Goal: Contribute content: Contribute content

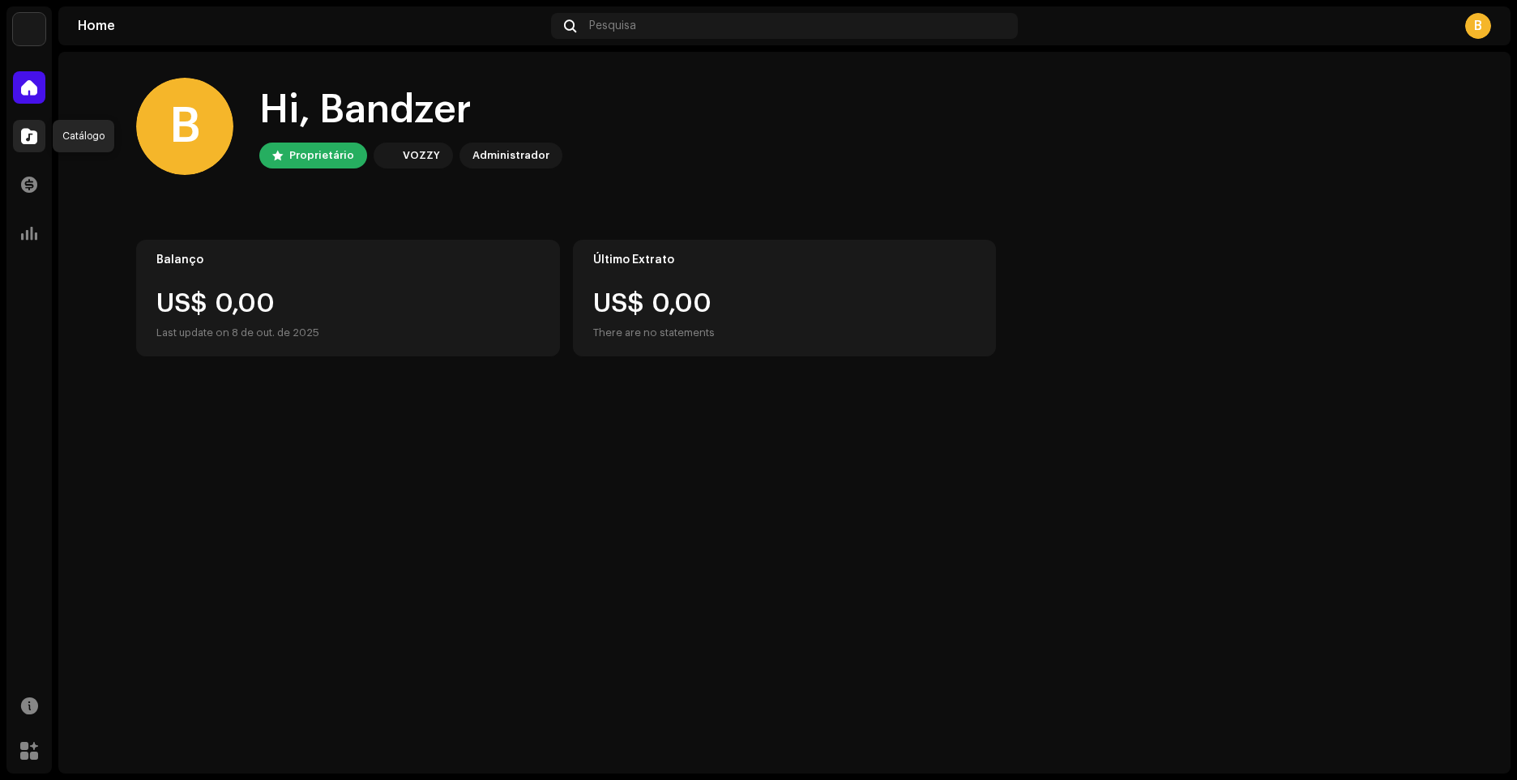
click at [30, 140] on span at bounding box center [29, 136] width 16 height 13
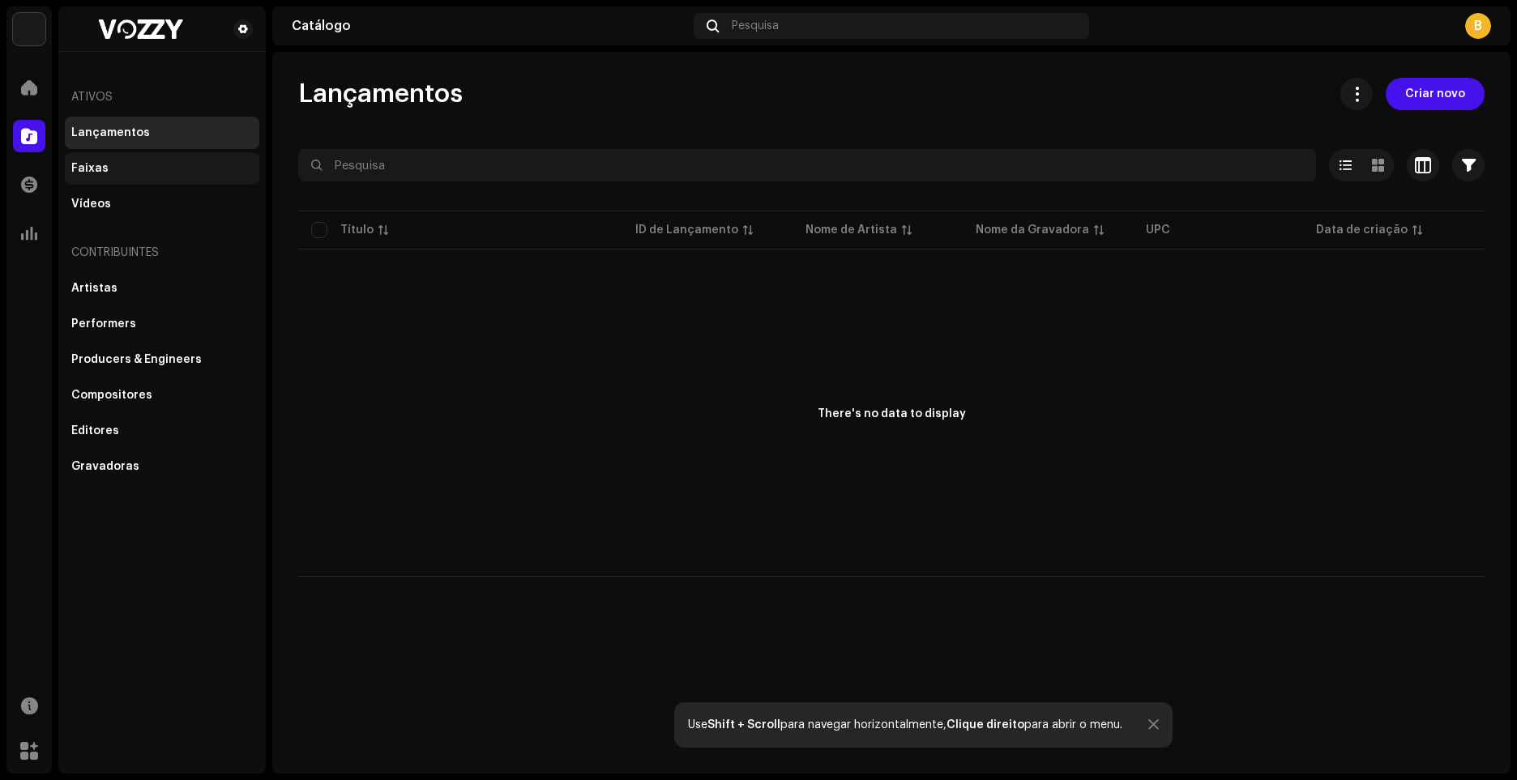
click at [115, 169] on div "Faixas" at bounding box center [161, 168] width 181 height 13
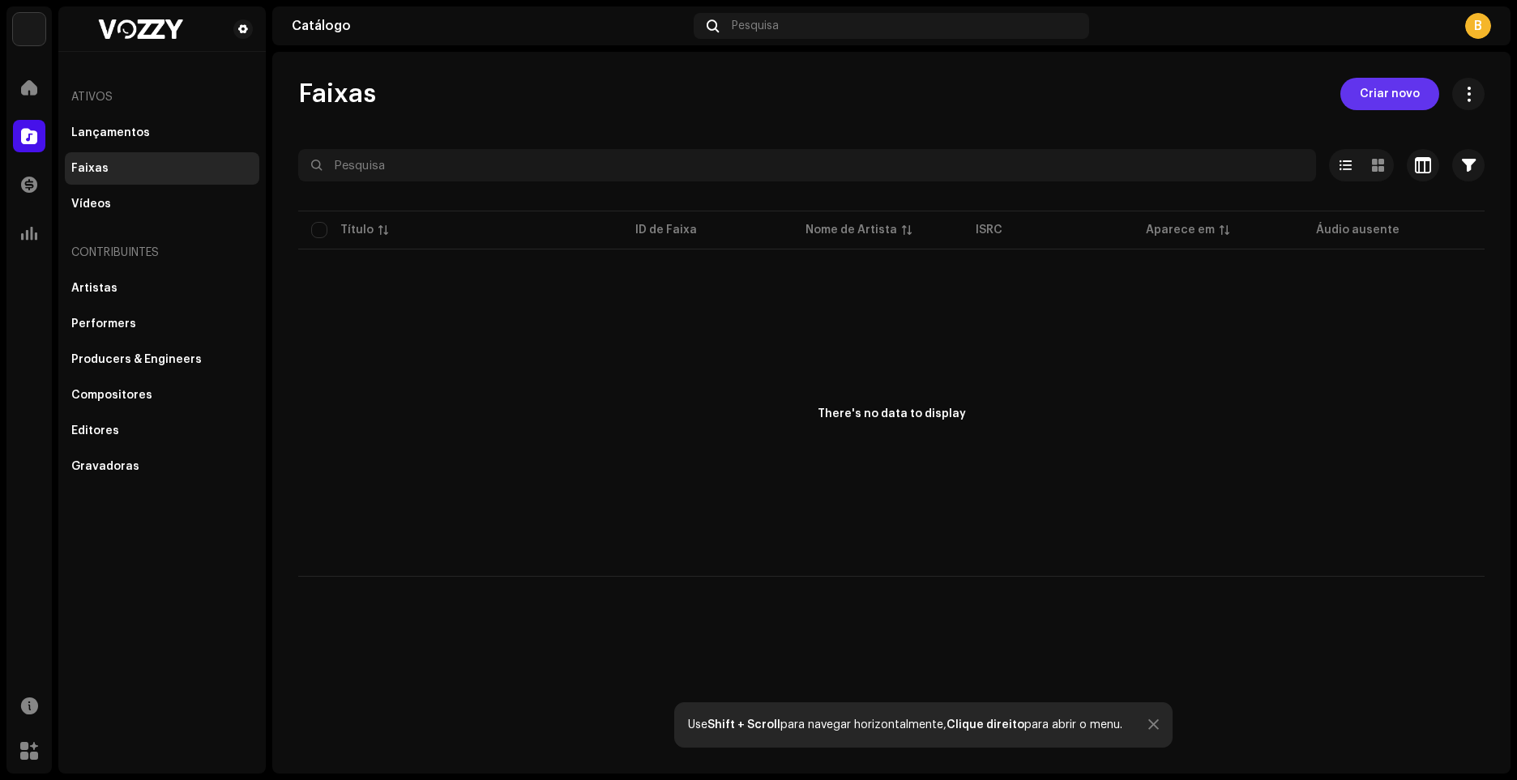
click at [1382, 98] on span "Criar novo" at bounding box center [1389, 94] width 60 height 32
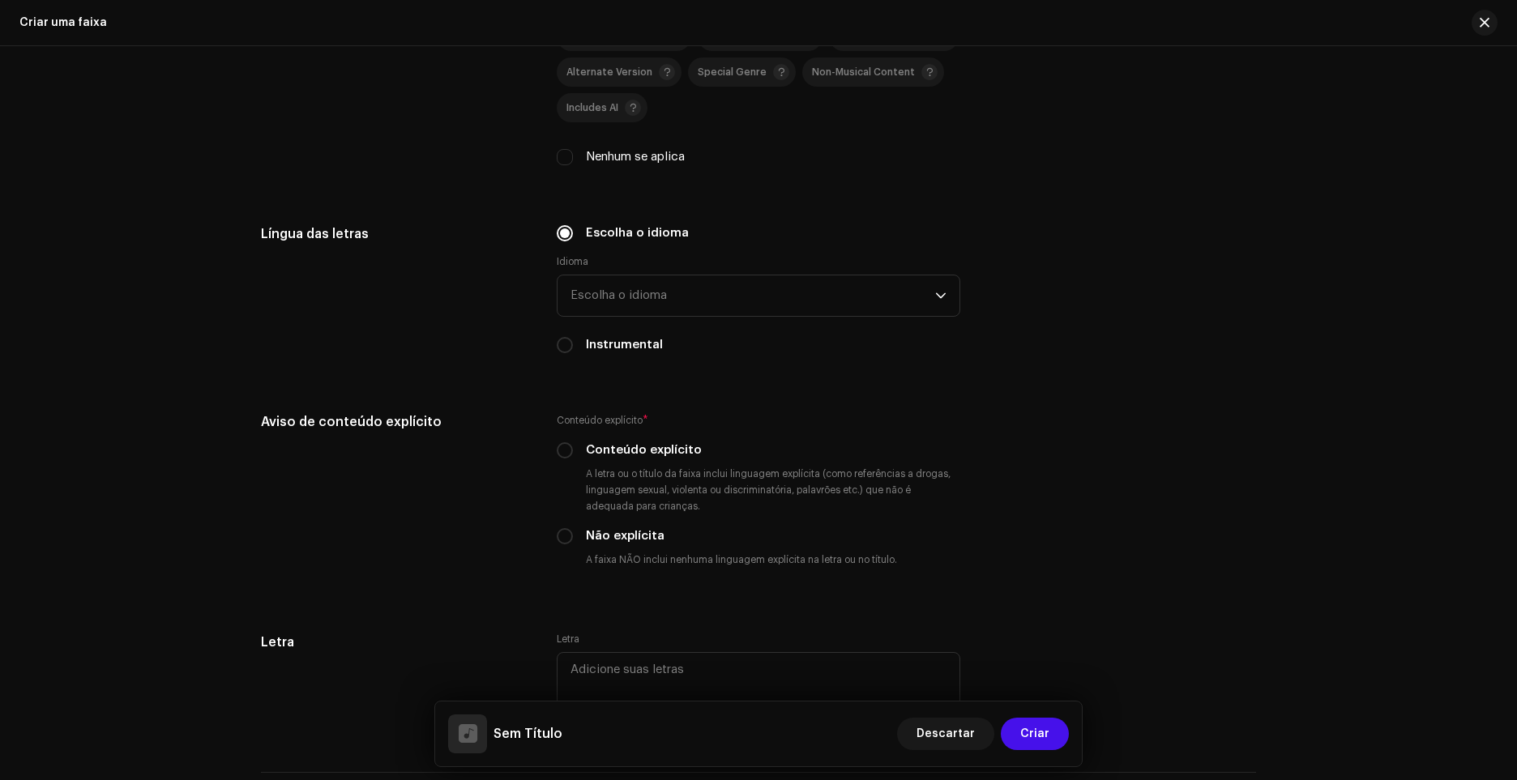
scroll to position [2197, 0]
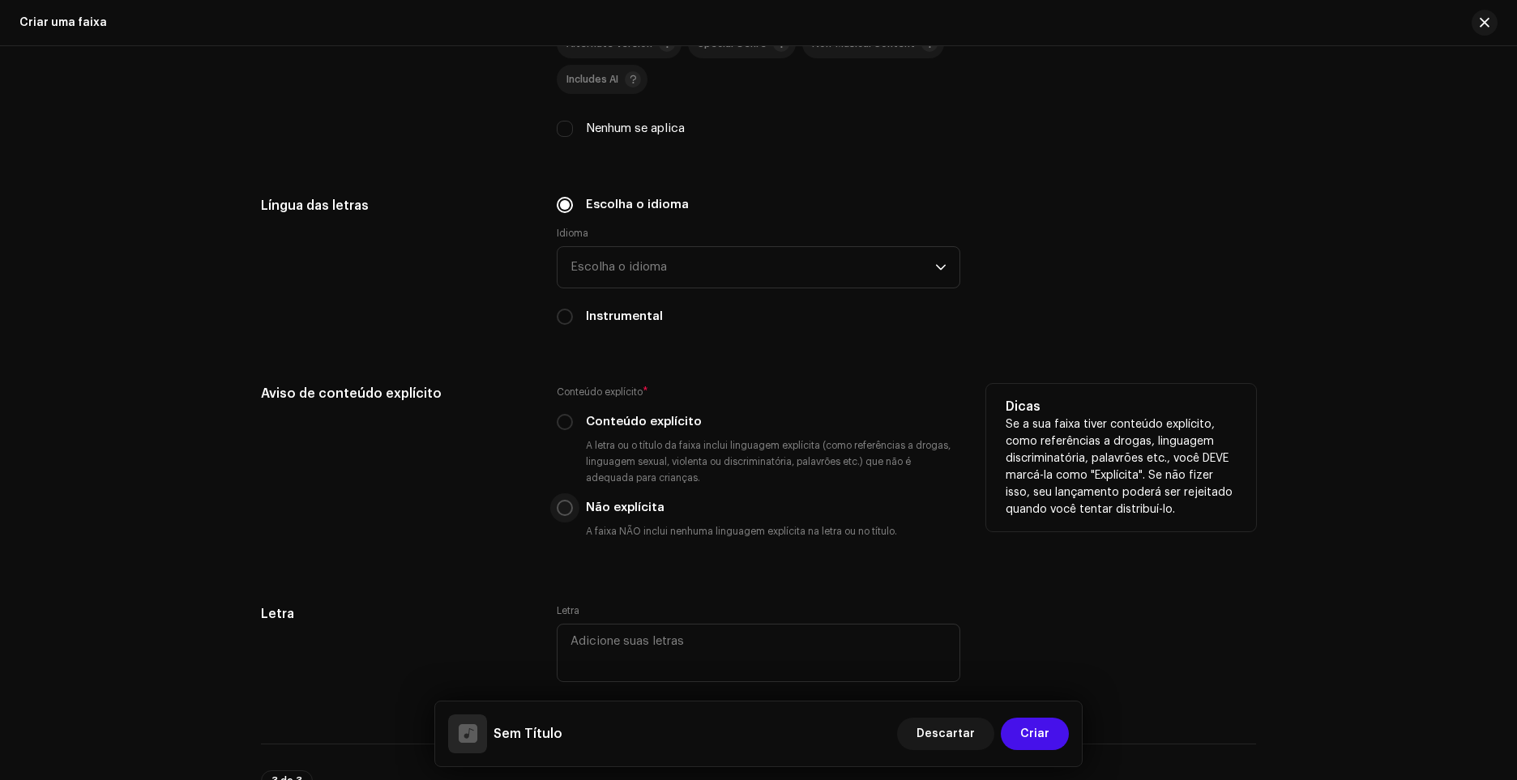
click at [558, 515] on input "Não explícita" at bounding box center [565, 508] width 16 height 16
radio input "true"
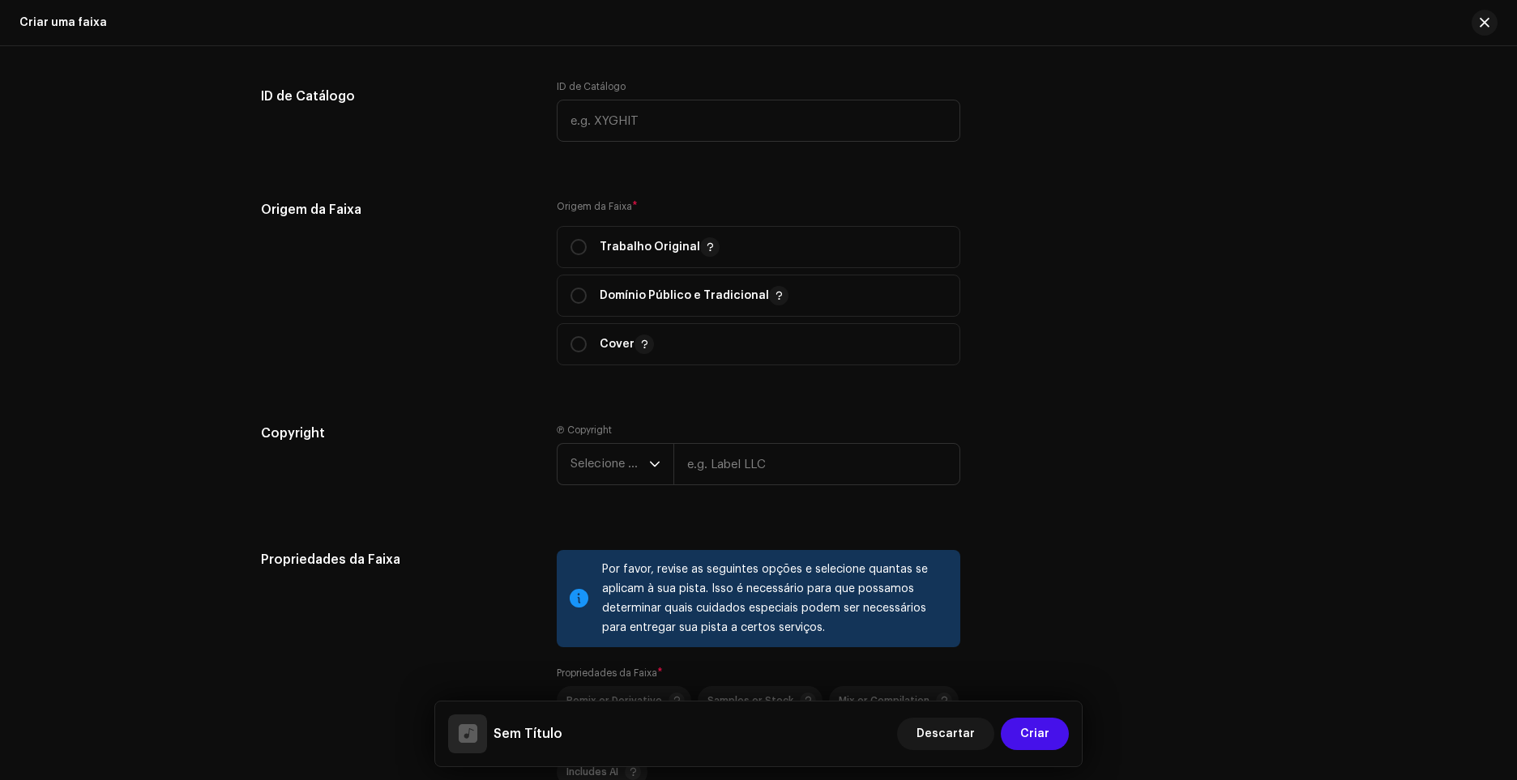
scroll to position [1468, 0]
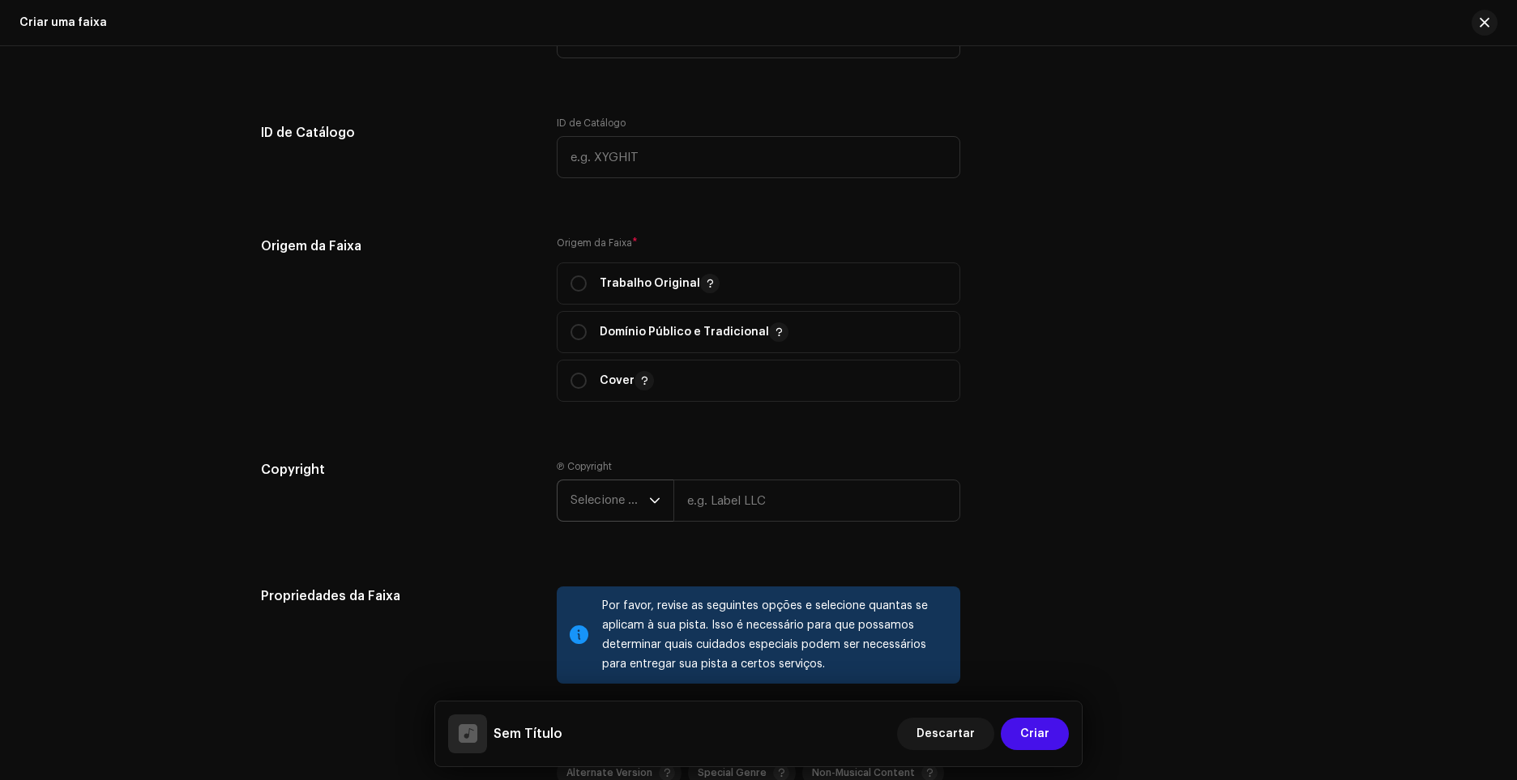
click at [651, 497] on icon "dropdown trigger" at bounding box center [654, 500] width 11 height 11
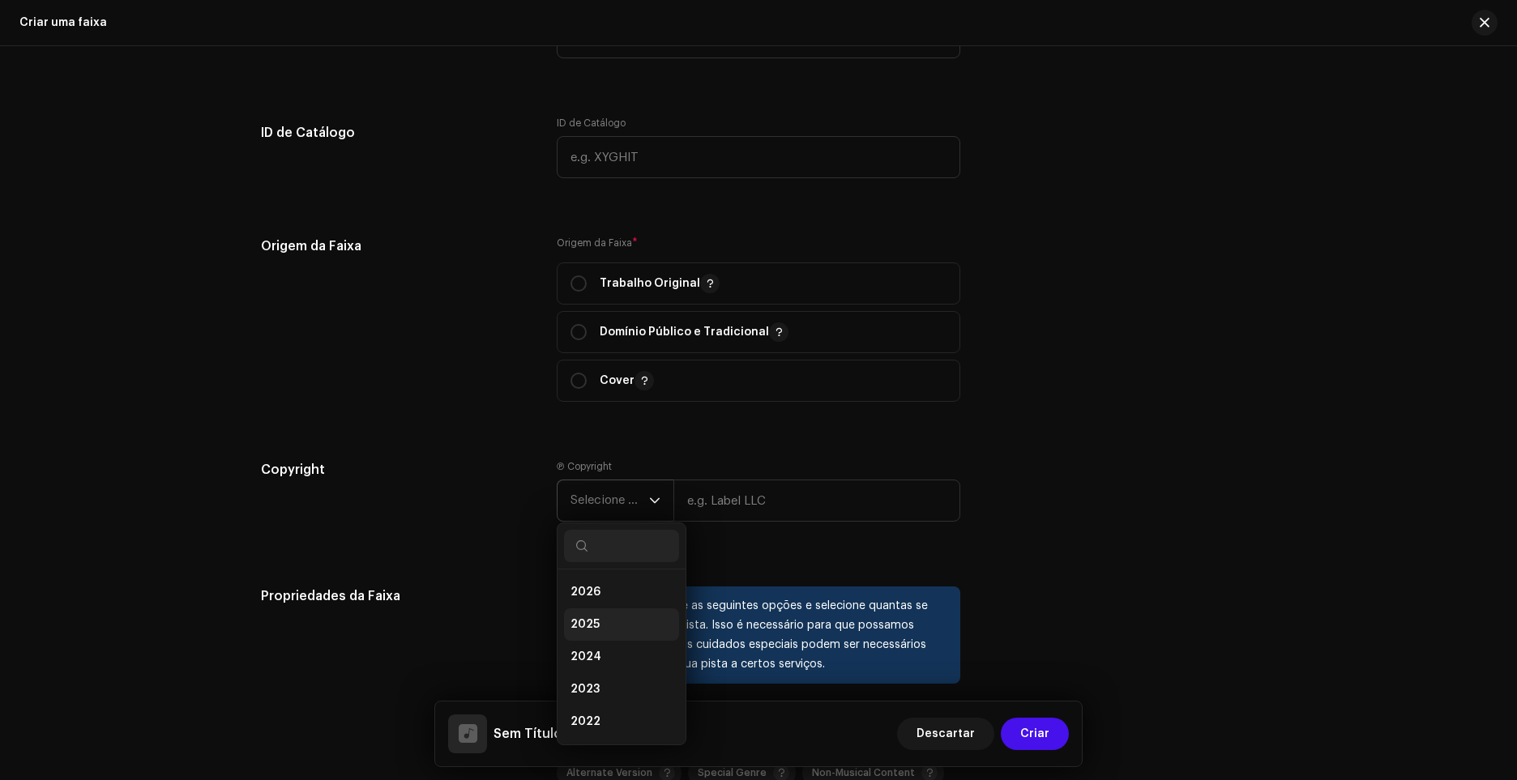
click at [615, 620] on li "2025" at bounding box center [621, 624] width 115 height 32
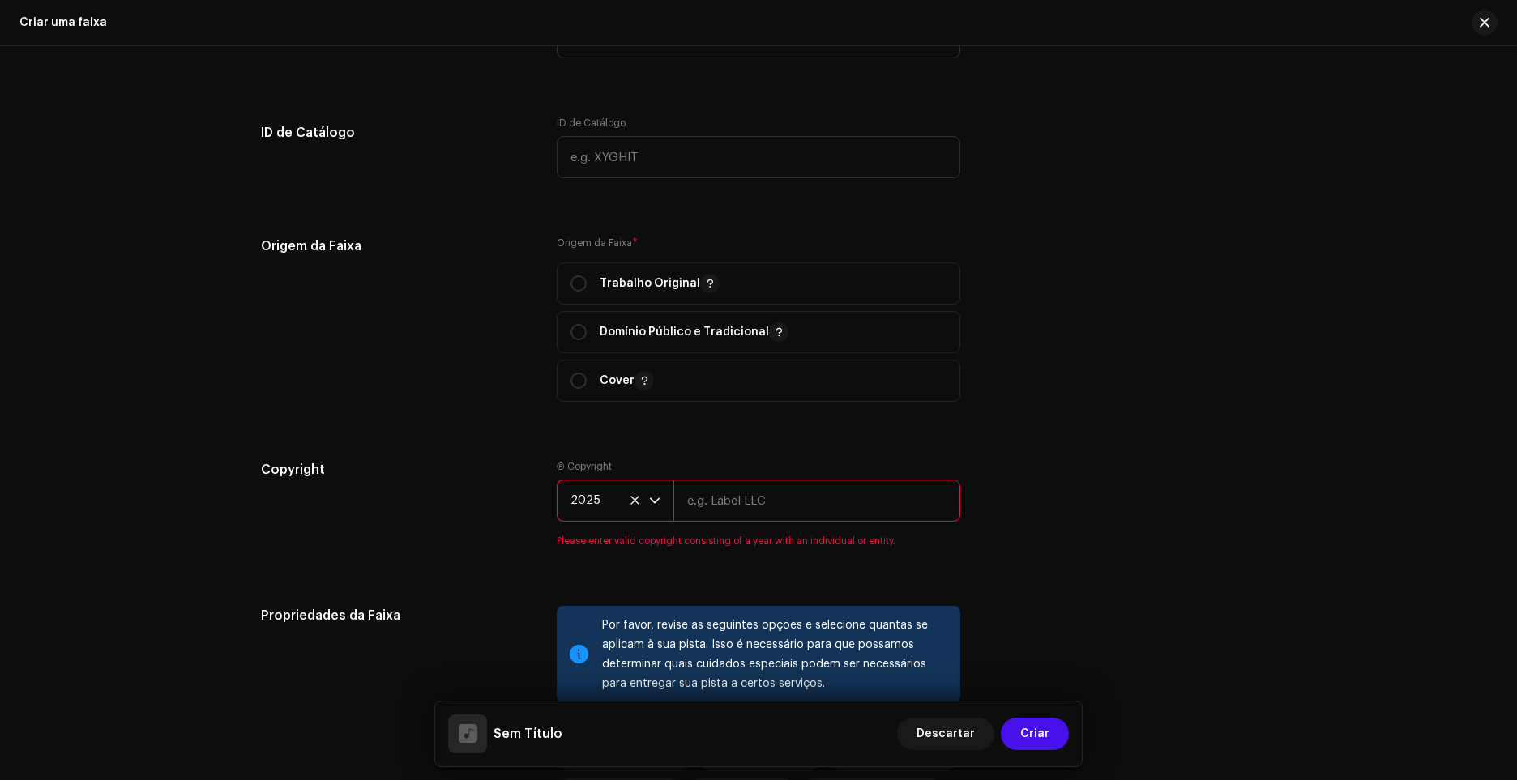
click at [756, 495] on input "text" at bounding box center [816, 501] width 287 height 42
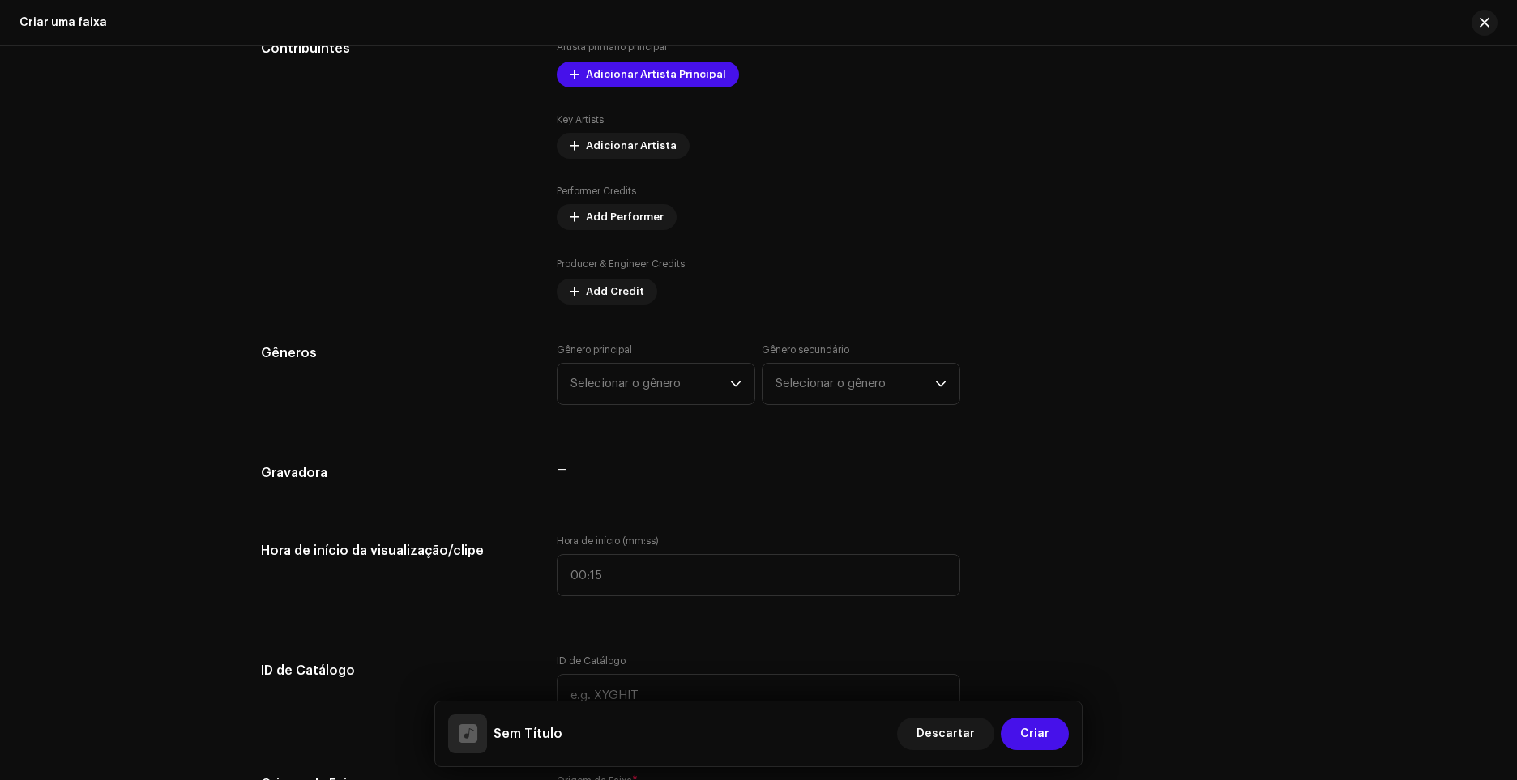
scroll to position [982, 0]
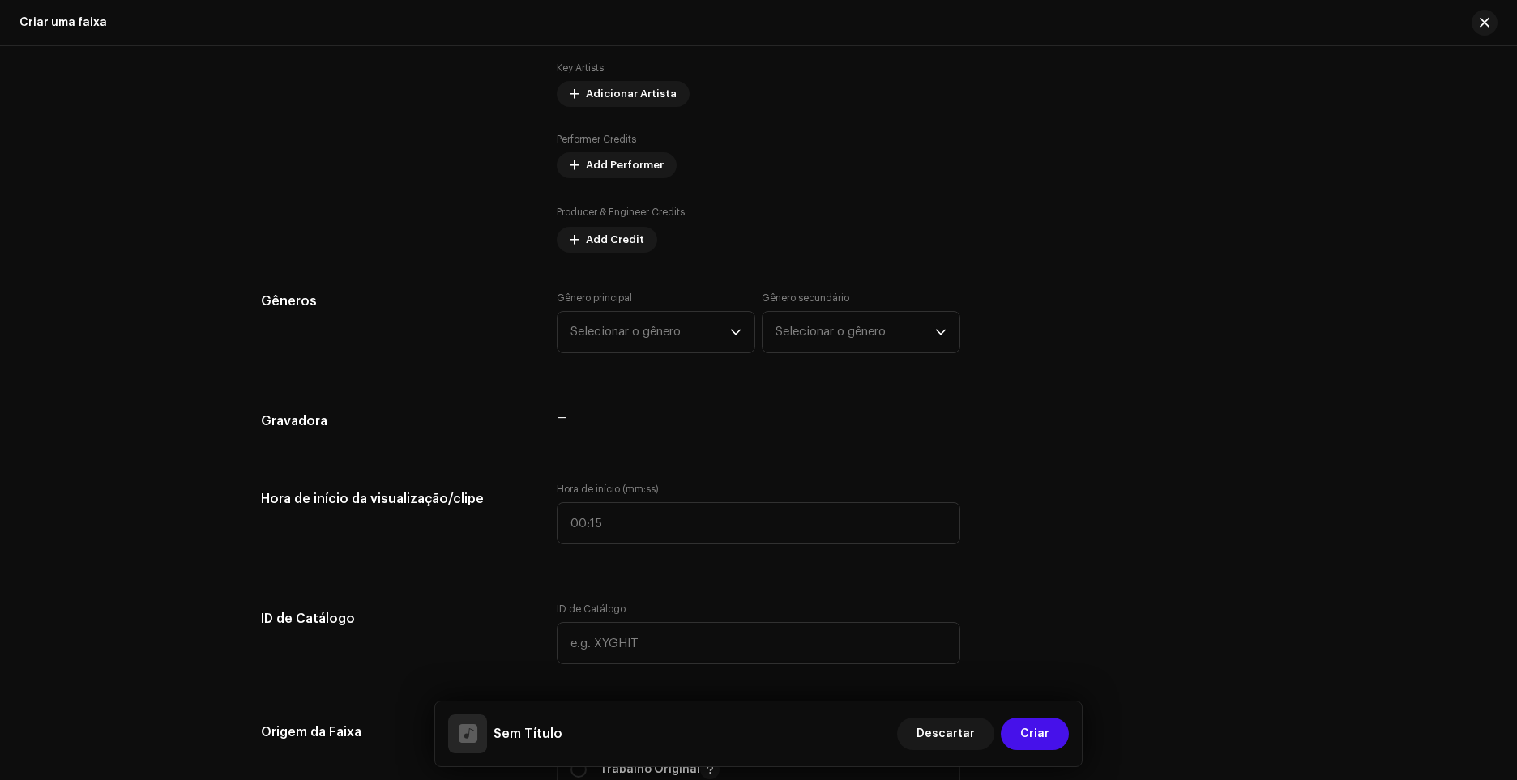
click at [563, 416] on div "—" at bounding box center [758, 418] width 403 height 13
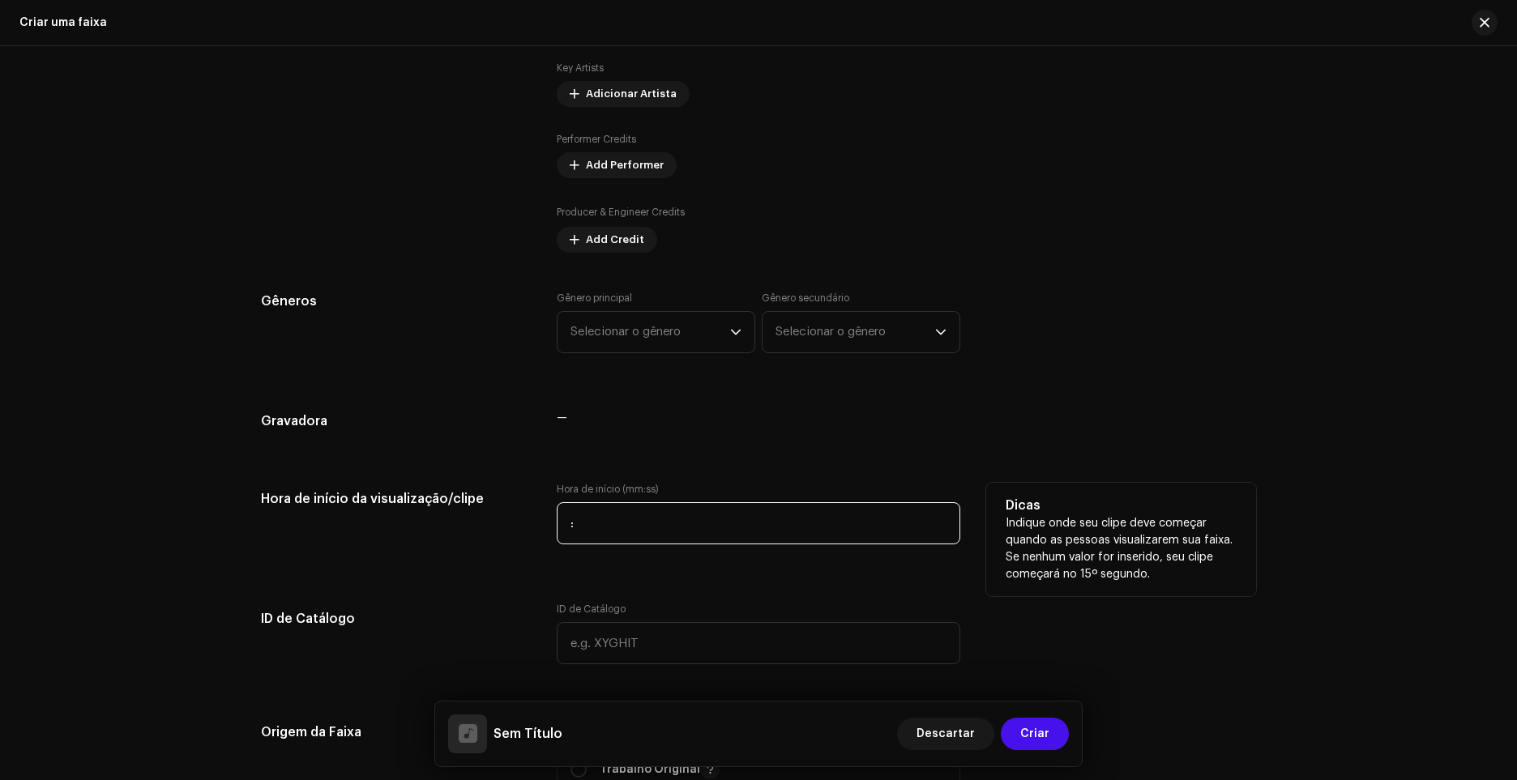
click at [691, 523] on input ":" at bounding box center [758, 523] width 403 height 42
type input "00:00"
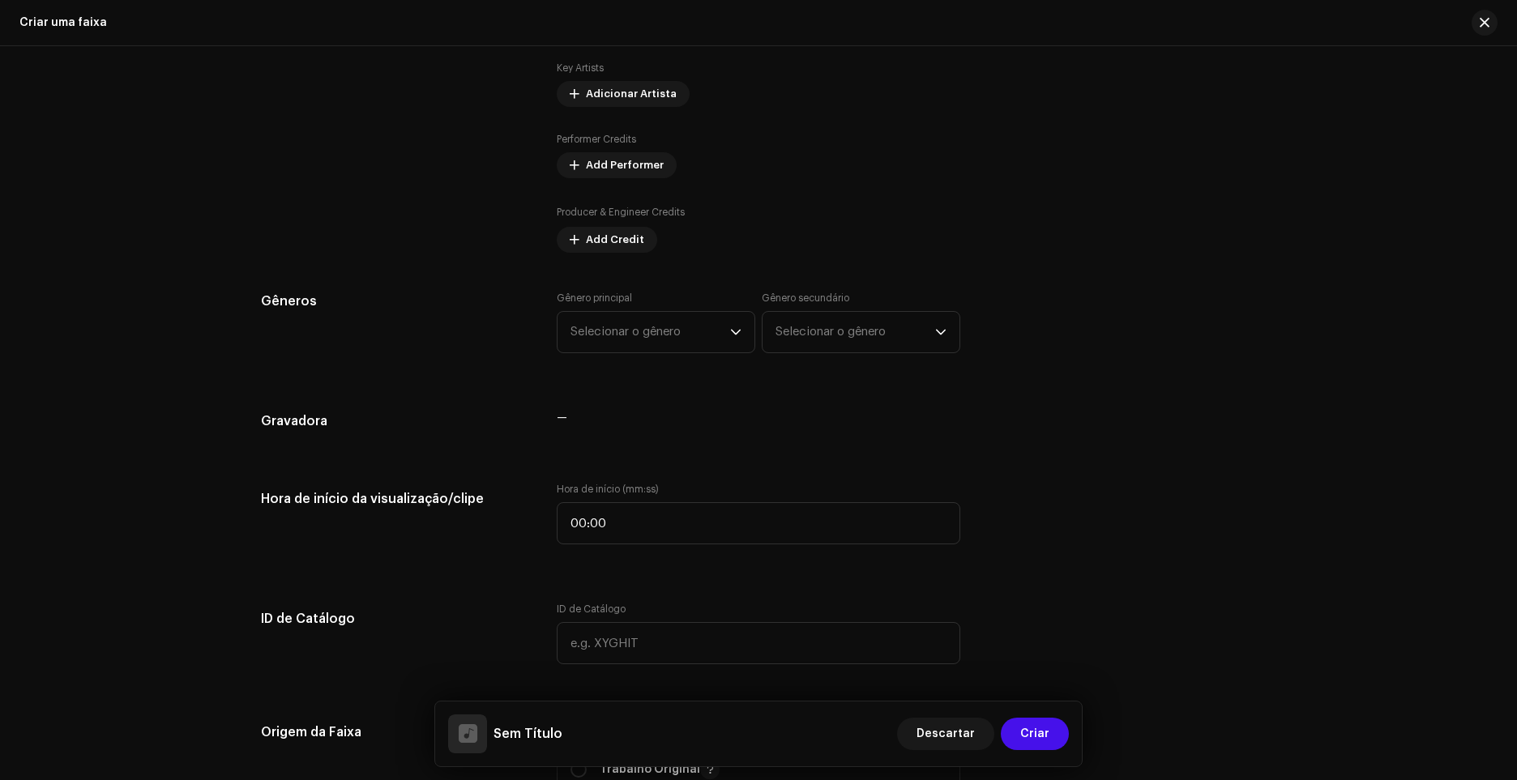
click at [700, 602] on div "Detalhes da faixa Complete o seguinte para finalizar sua faixa. 1 de 3 Adiciona…" at bounding box center [758, 692] width 1047 height 3179
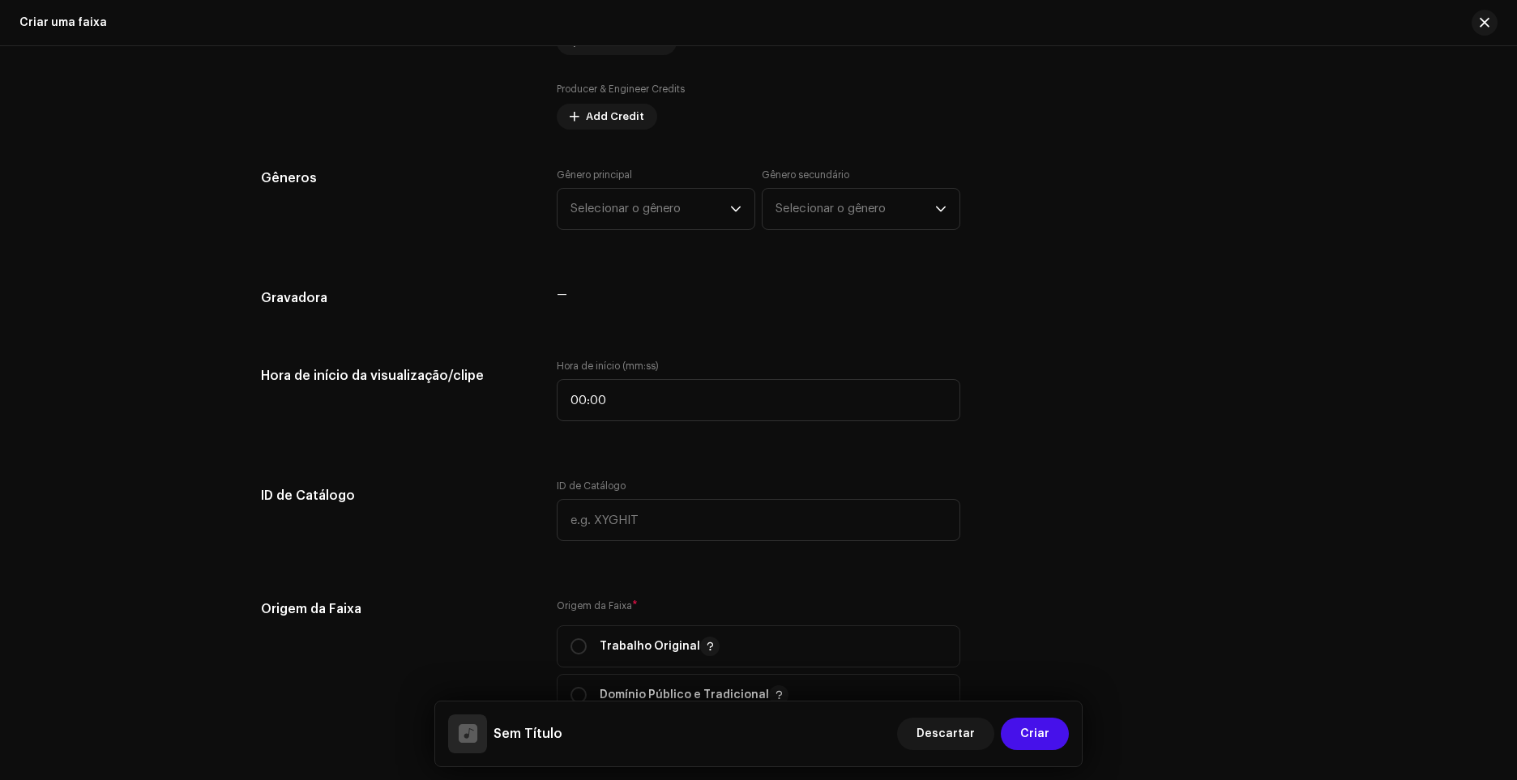
scroll to position [1144, 0]
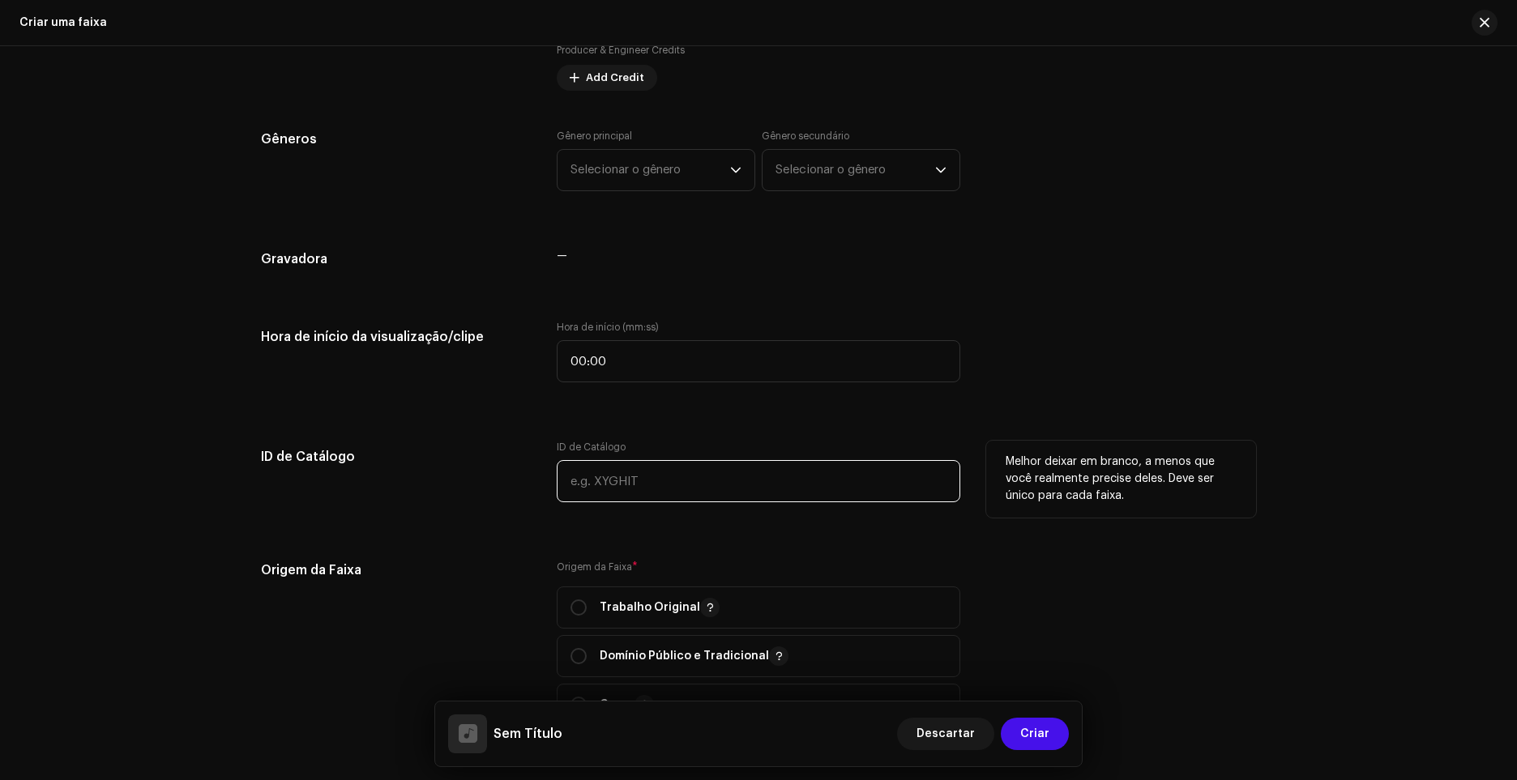
click at [669, 493] on input "text" at bounding box center [758, 481] width 403 height 42
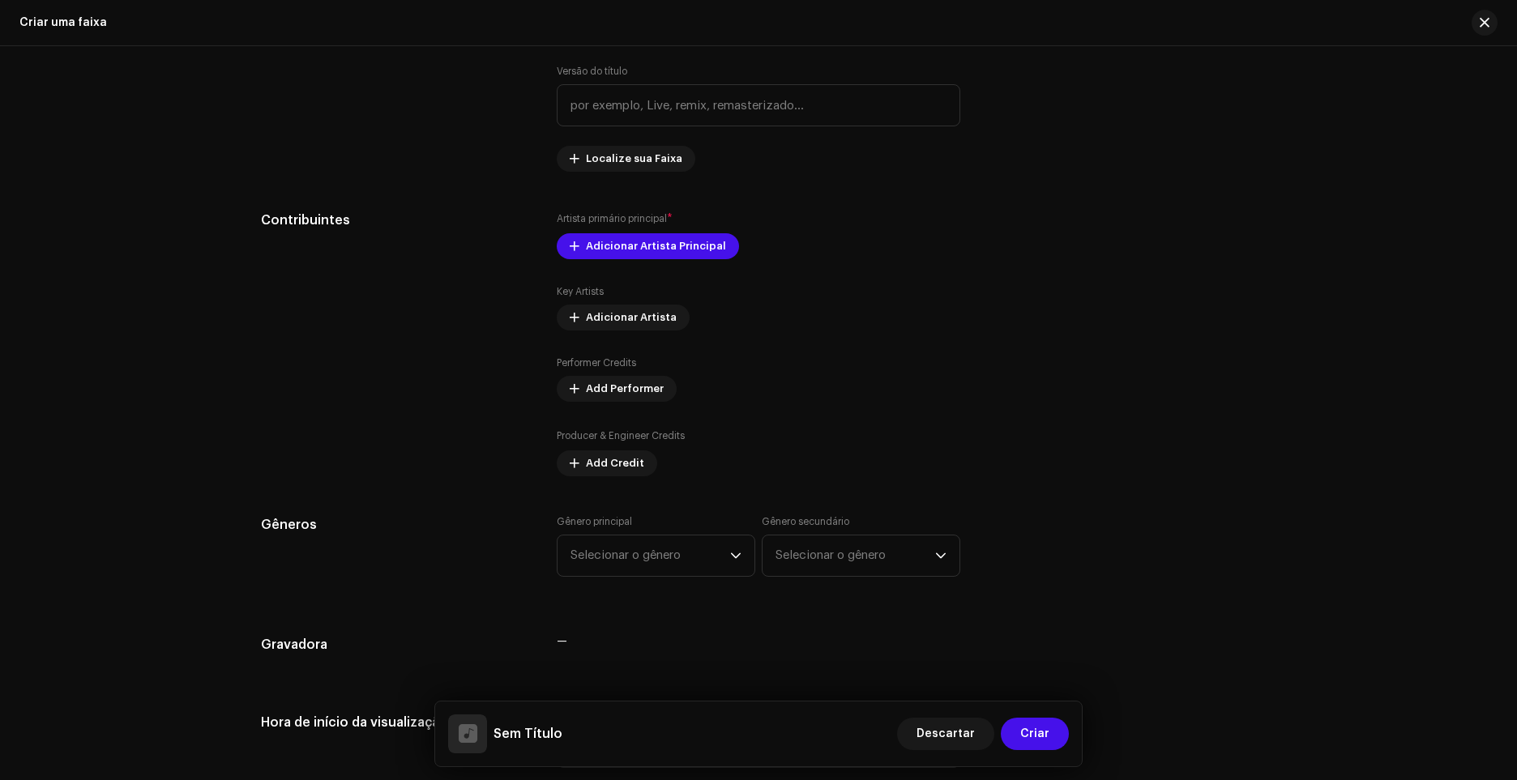
scroll to position [577, 0]
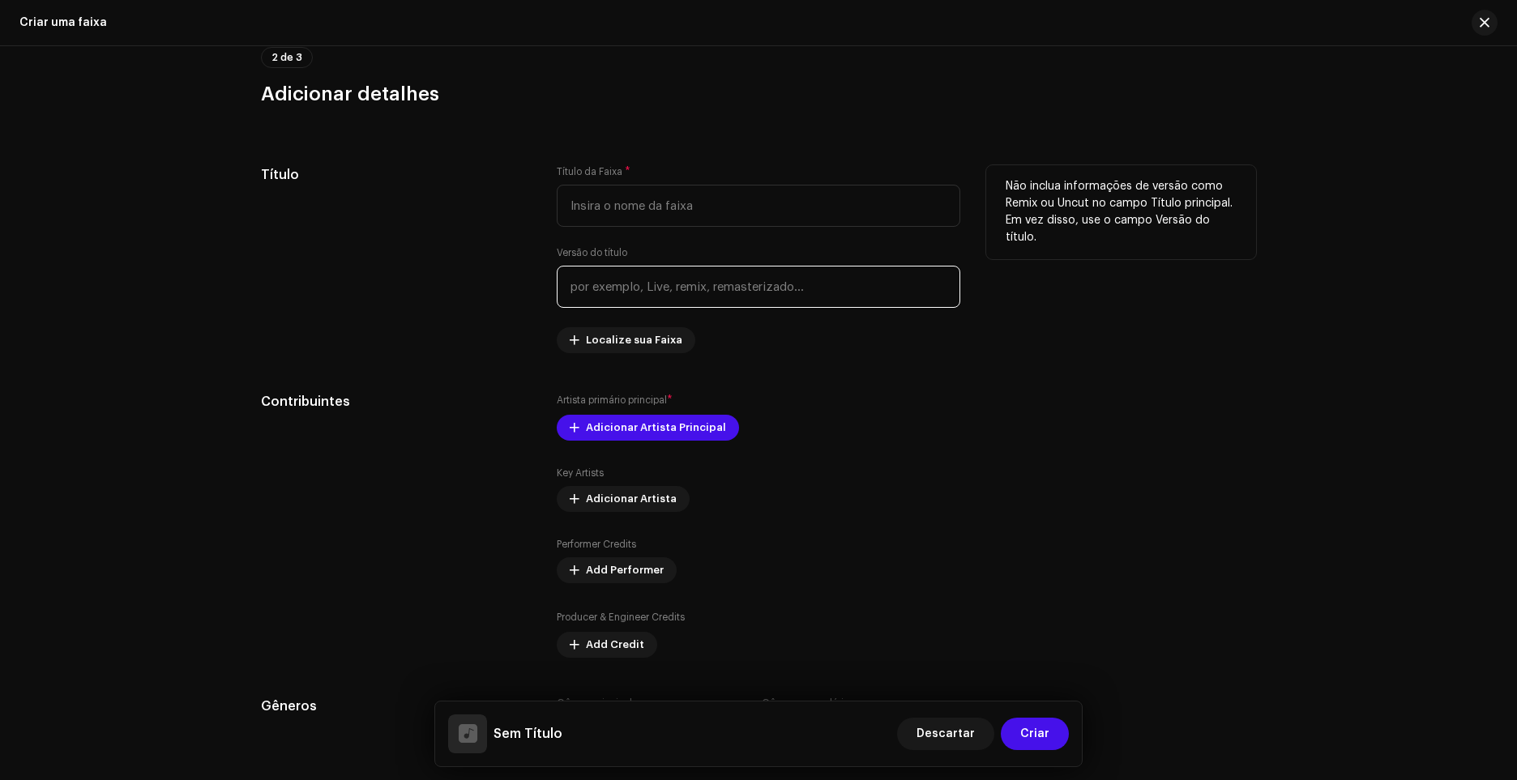
click at [757, 293] on input "text" at bounding box center [758, 287] width 403 height 42
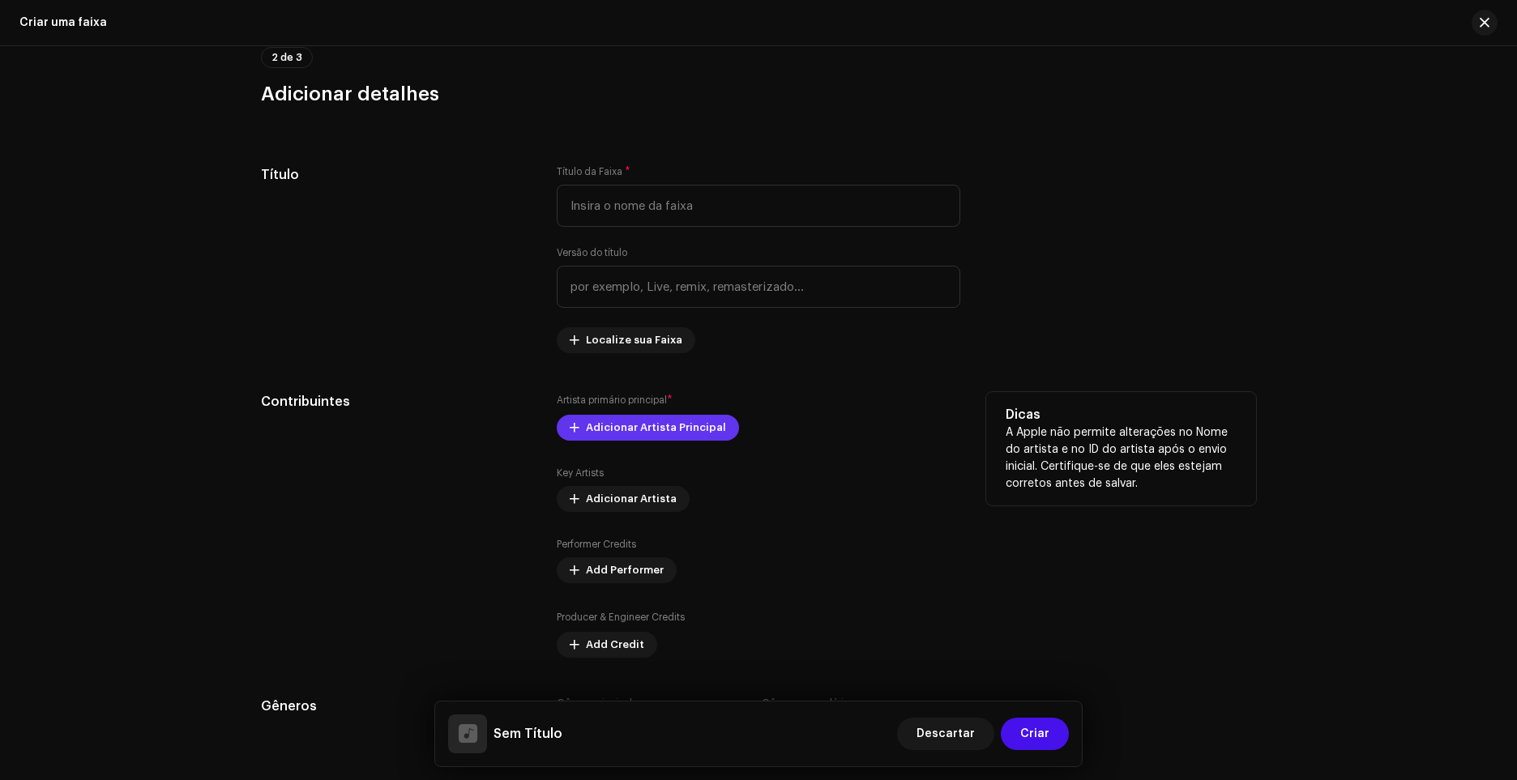
click at [644, 425] on span "Adicionar Artista Principal" at bounding box center [656, 428] width 140 height 32
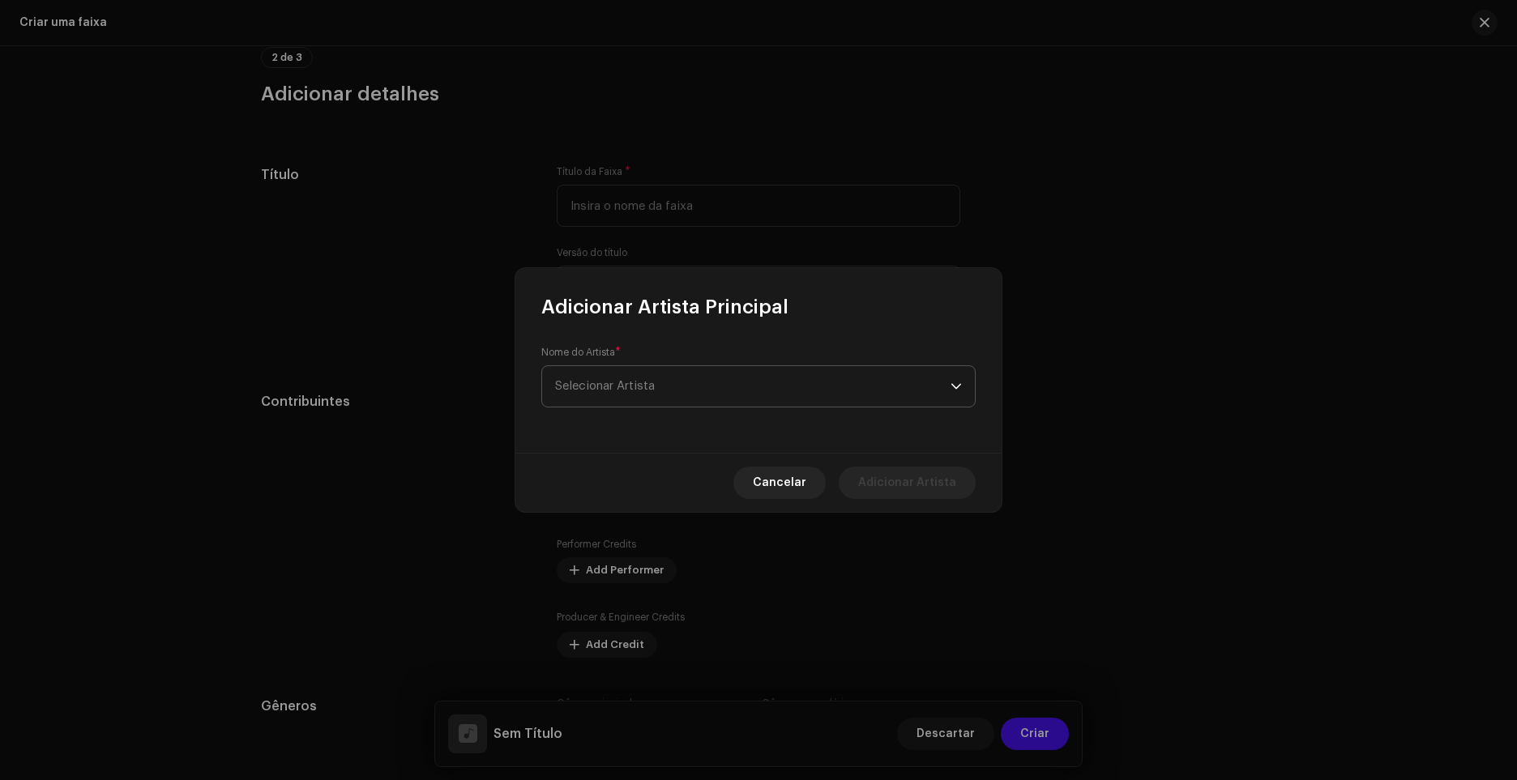
click at [645, 380] on span "Selecionar Artista" at bounding box center [605, 386] width 100 height 12
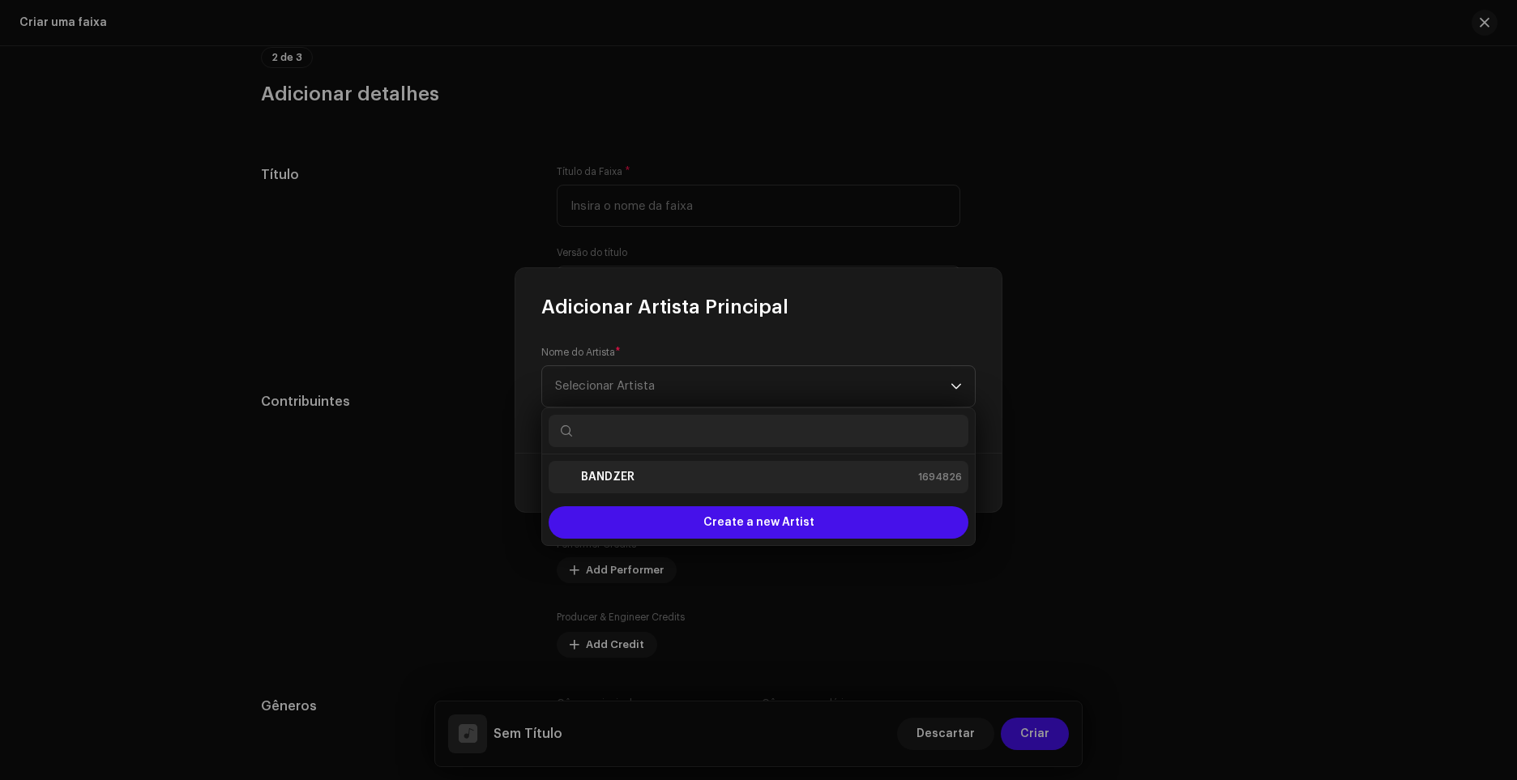
click at [650, 476] on div "BANDZER 1694826" at bounding box center [758, 476] width 407 height 19
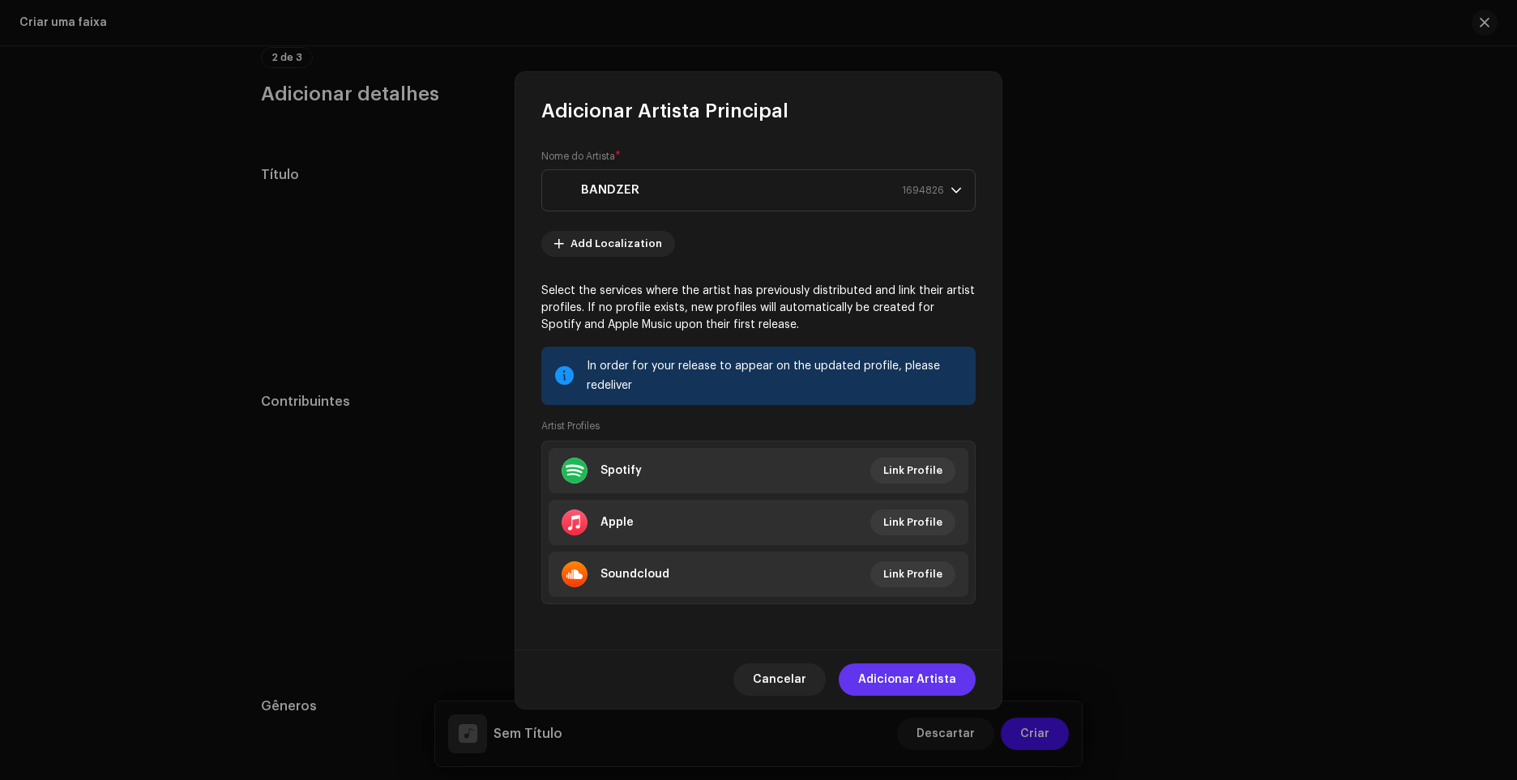
click at [928, 673] on span "Adicionar Artista" at bounding box center [907, 680] width 98 height 32
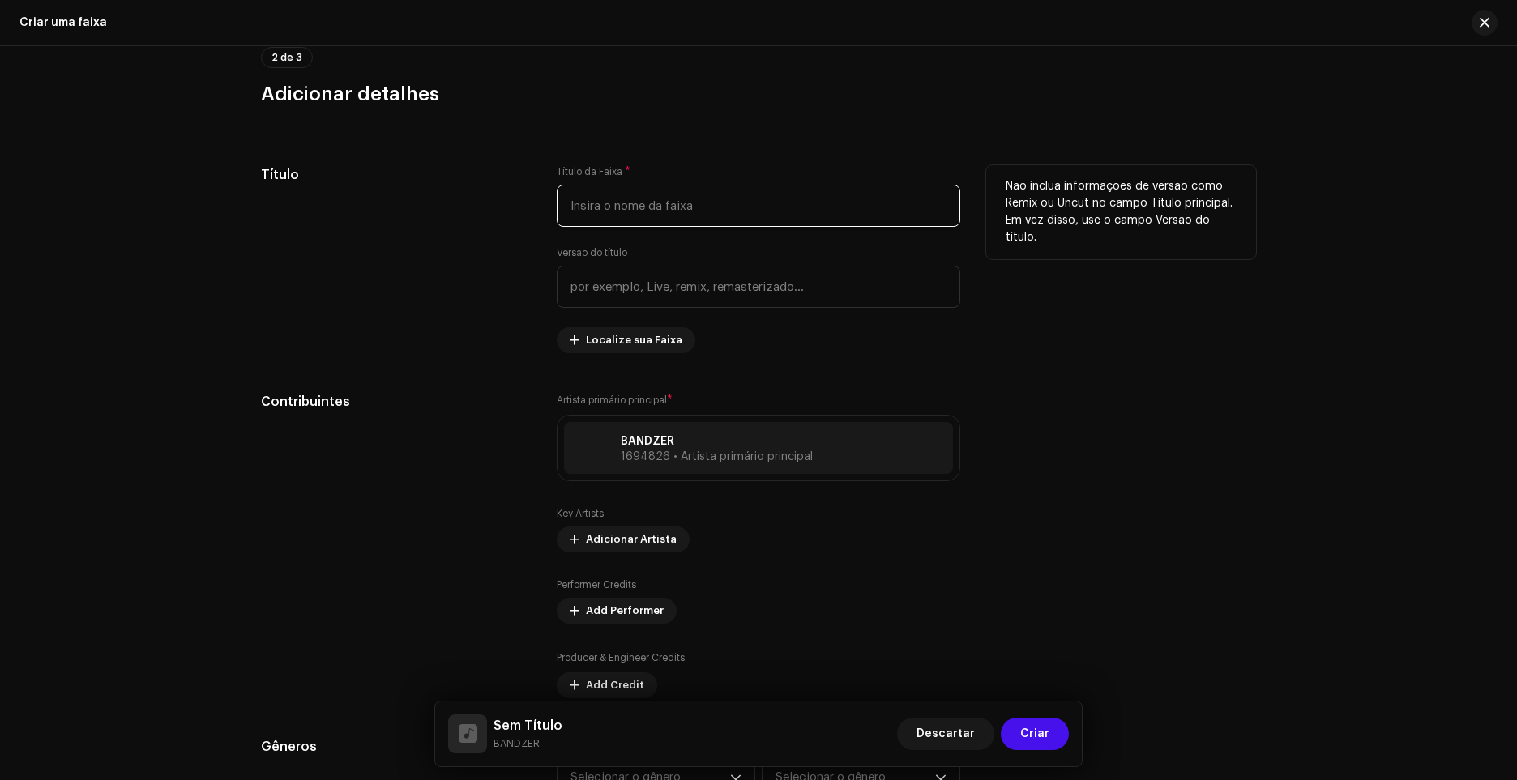
click at [732, 218] on input "text" at bounding box center [758, 206] width 403 height 42
type input "\"
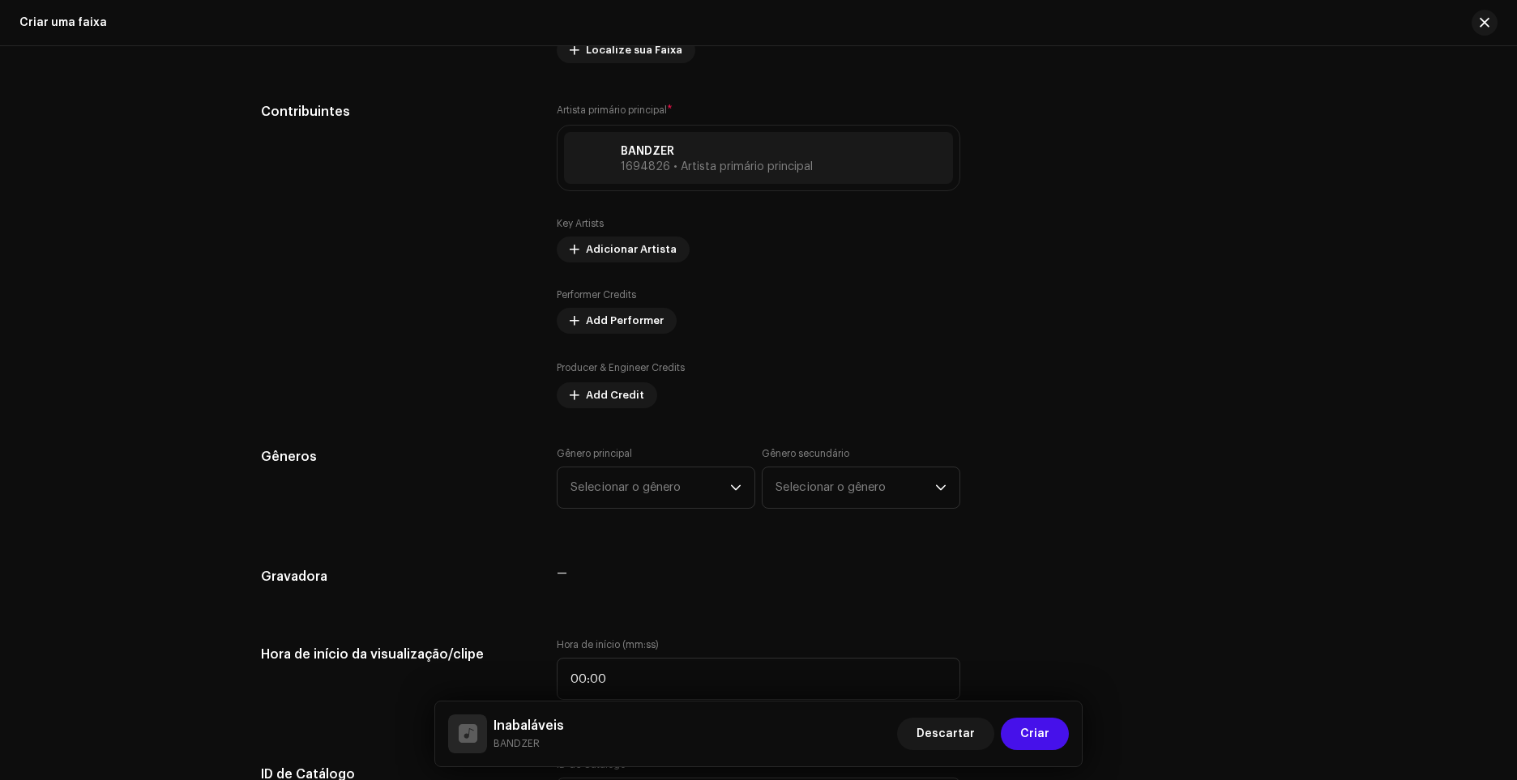
scroll to position [901, 0]
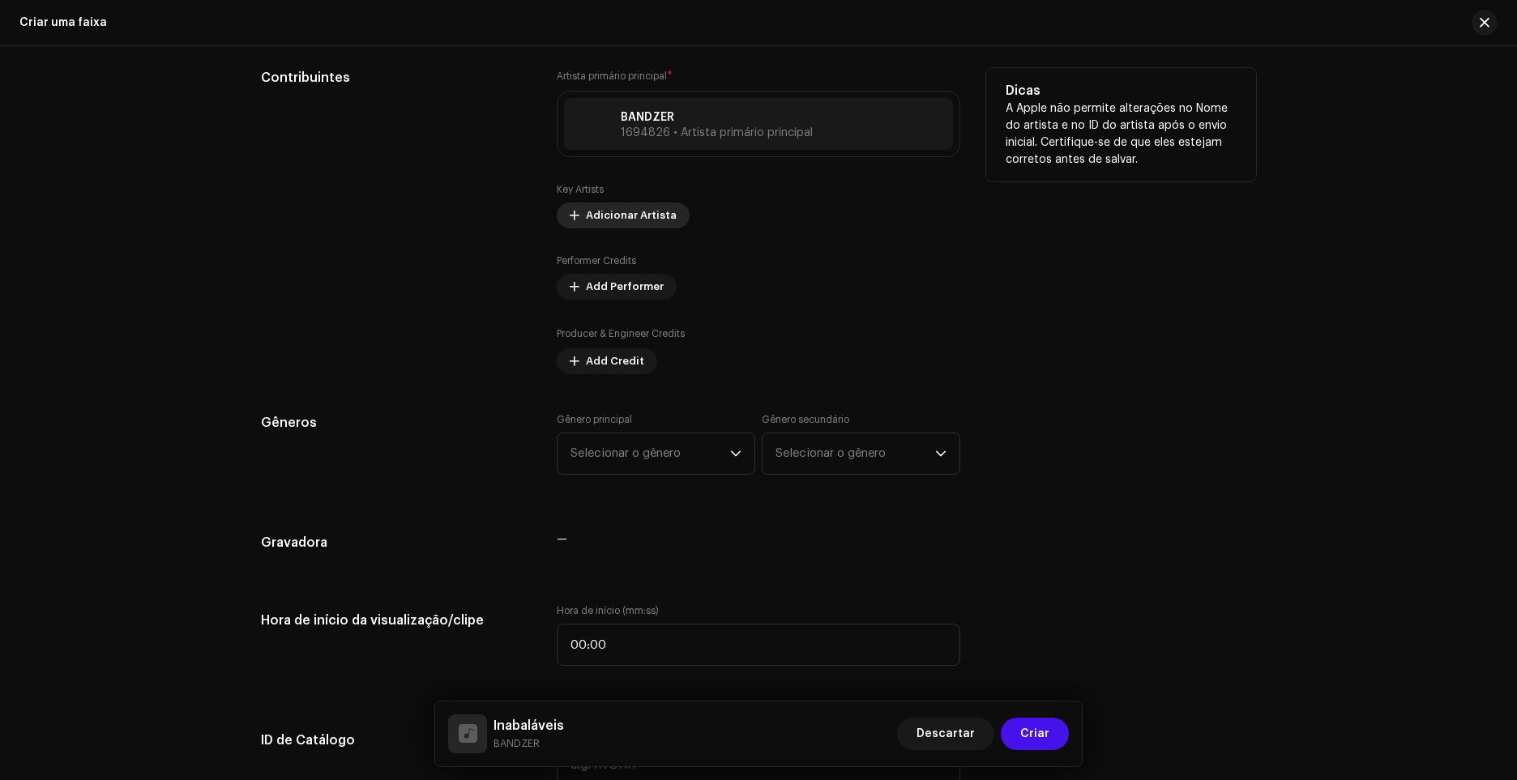
type input "Inabaláveis"
click at [646, 214] on span "Adicionar Artista" at bounding box center [631, 215] width 91 height 32
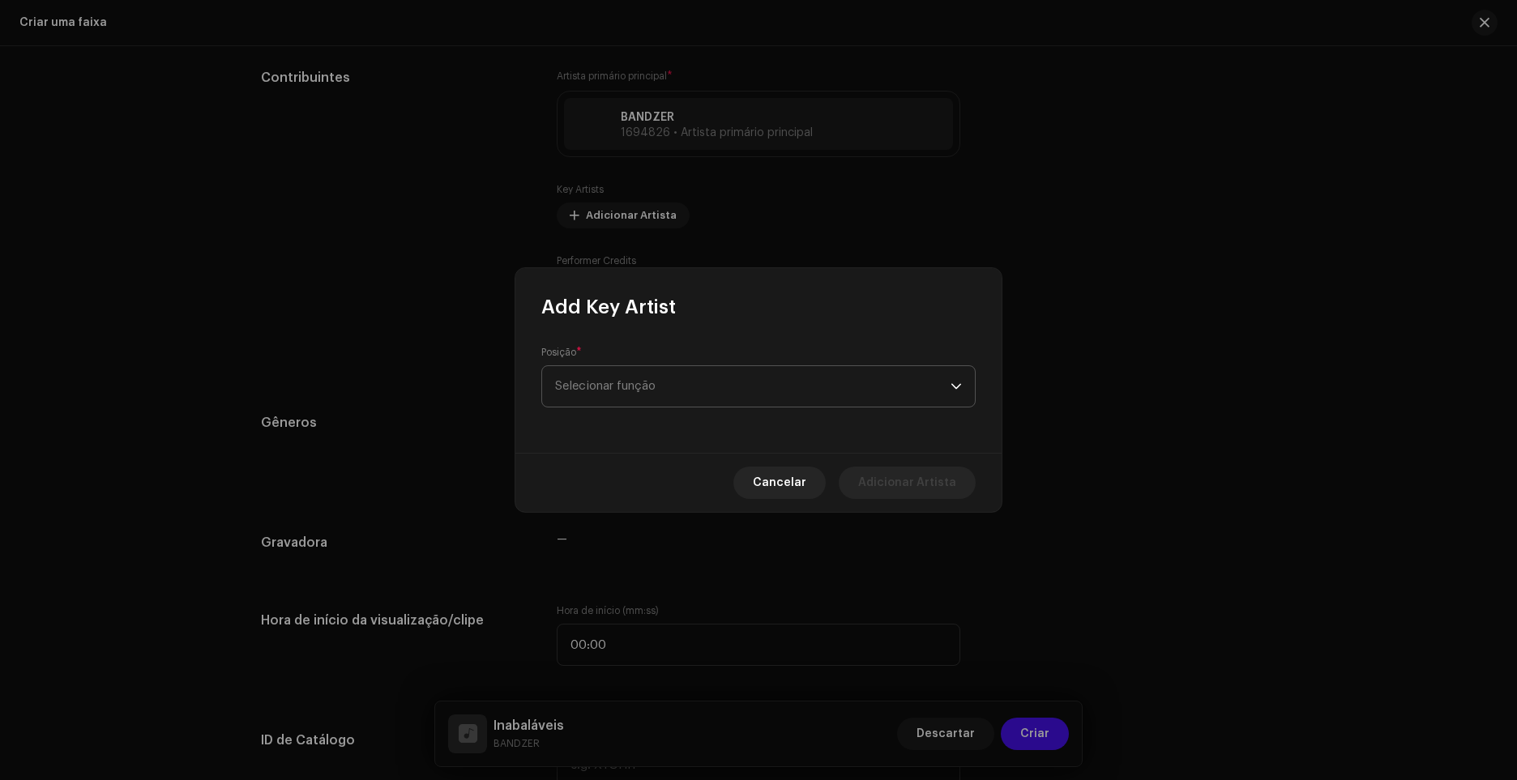
click at [625, 383] on span "Selecionar função" at bounding box center [752, 386] width 395 height 41
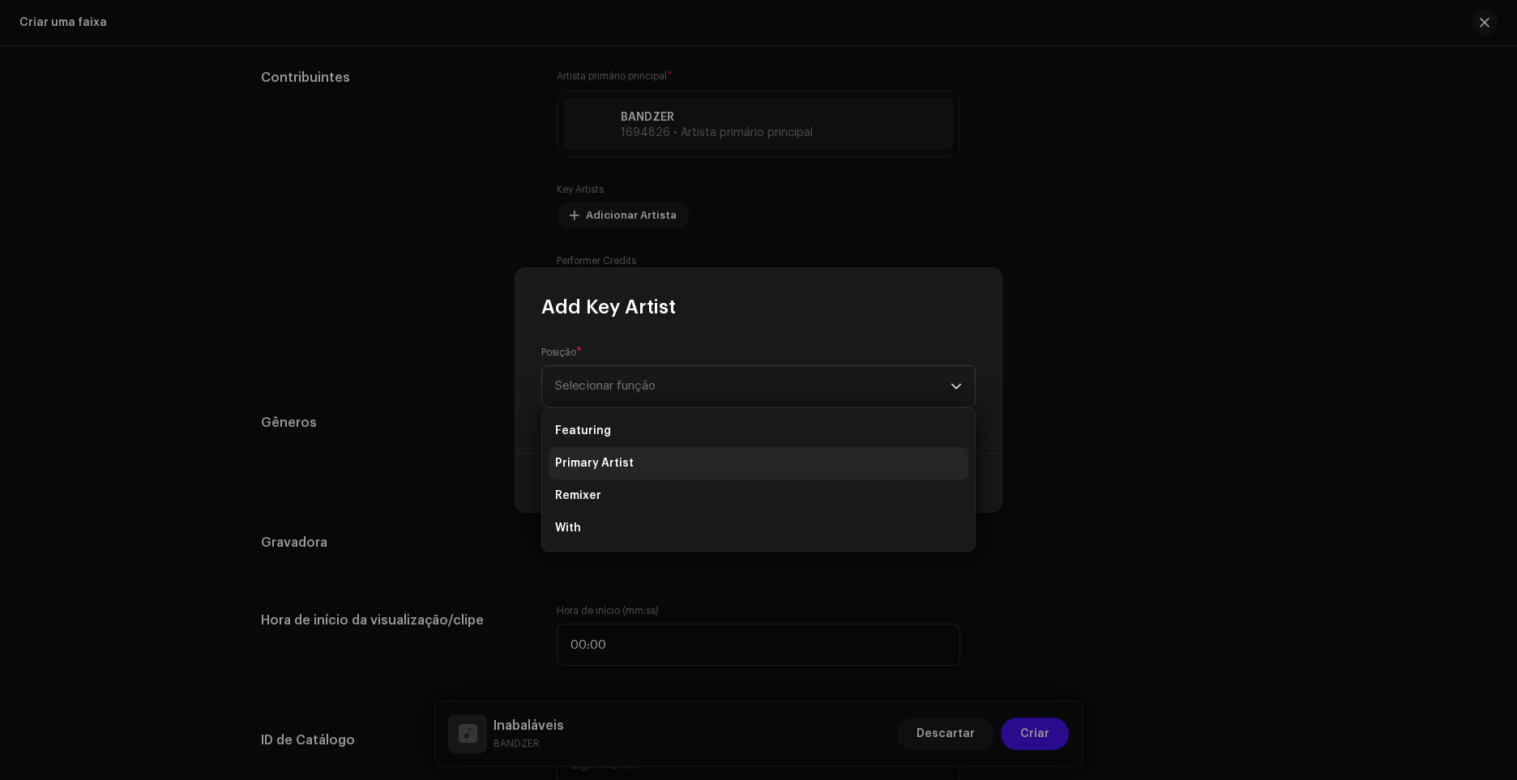
click at [630, 478] on li "Primary Artist" at bounding box center [758, 463] width 420 height 32
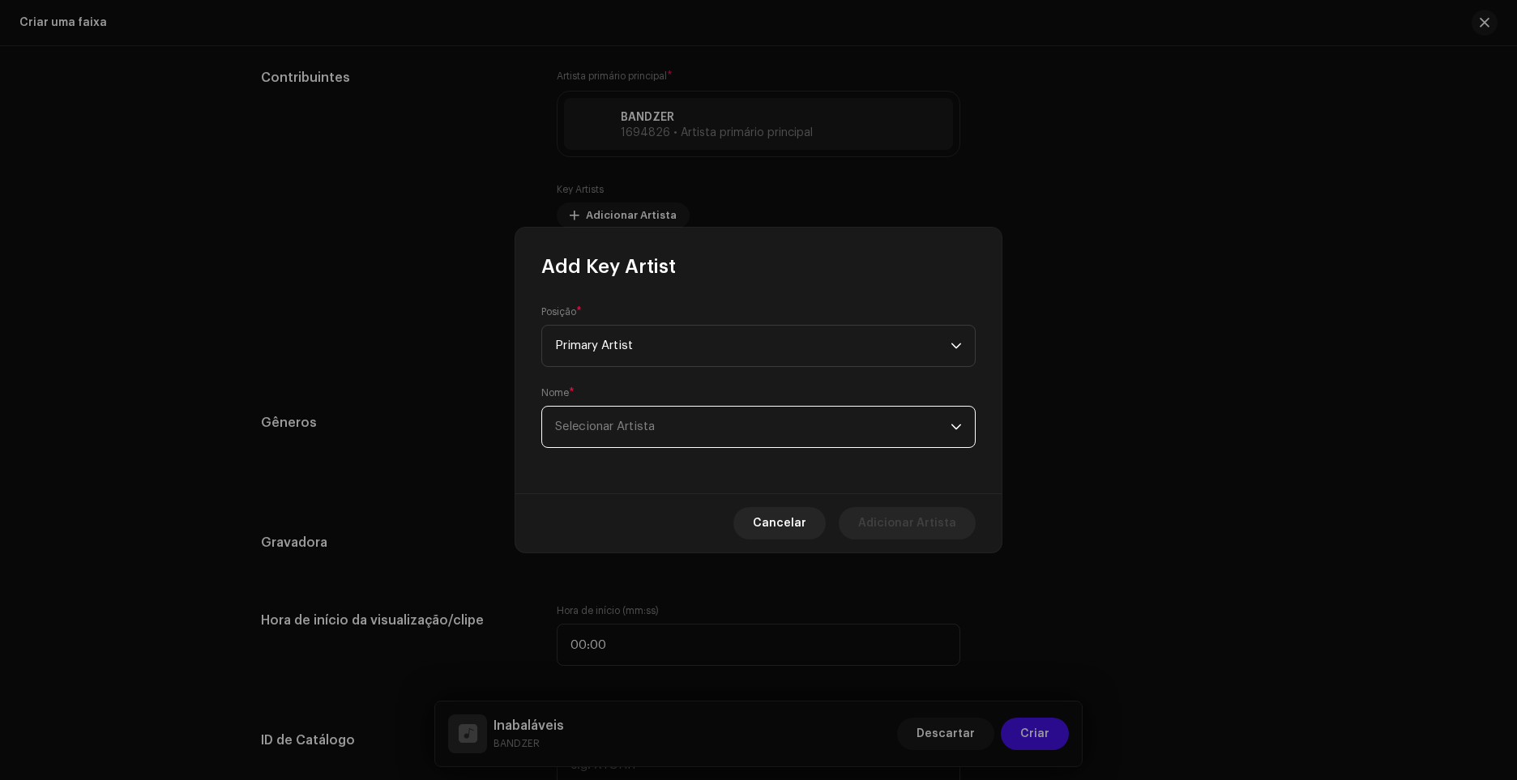
click at [668, 426] on span "Selecionar Artista" at bounding box center [752, 427] width 395 height 41
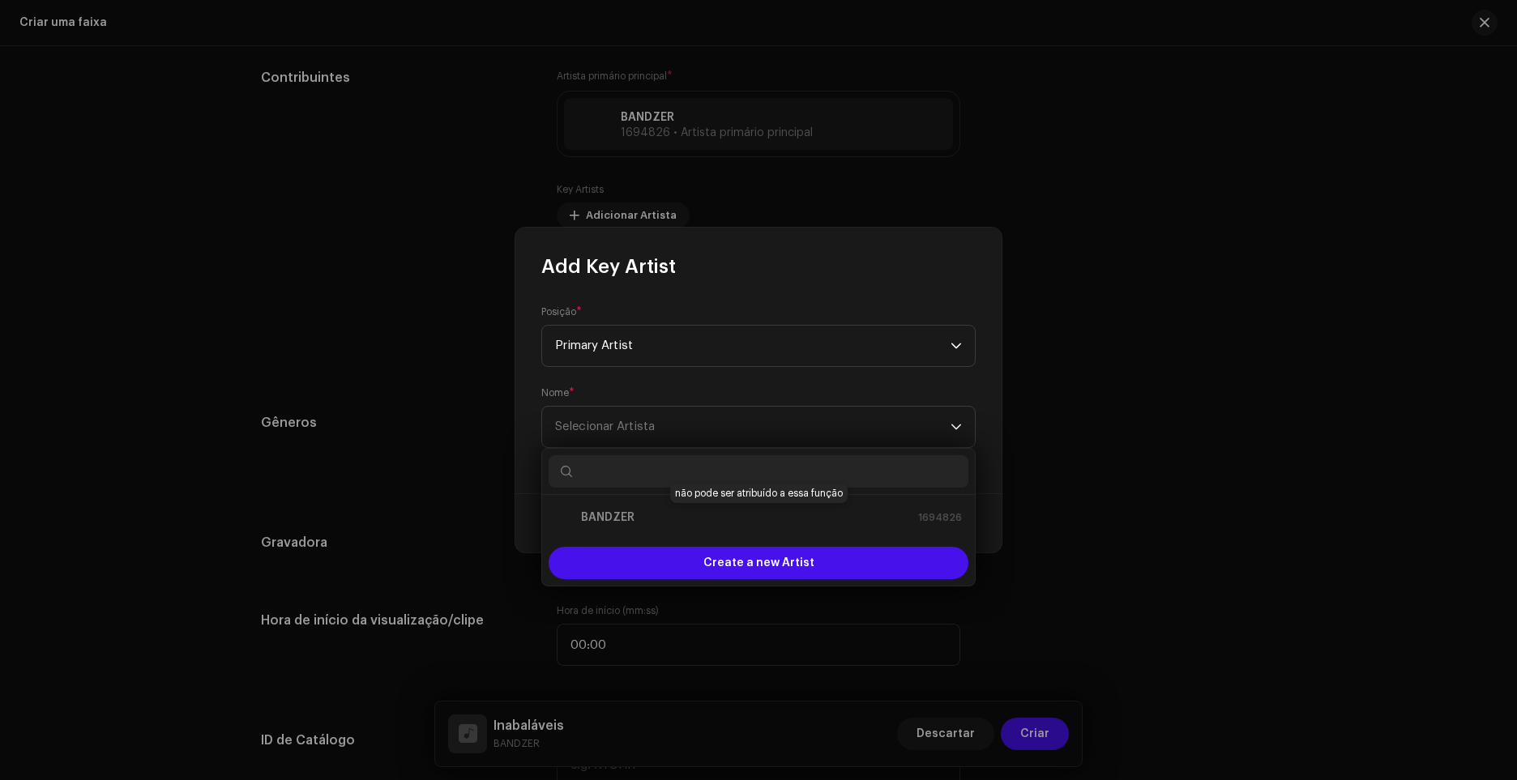
click at [682, 514] on div "BANDZER 1694826" at bounding box center [758, 517] width 407 height 19
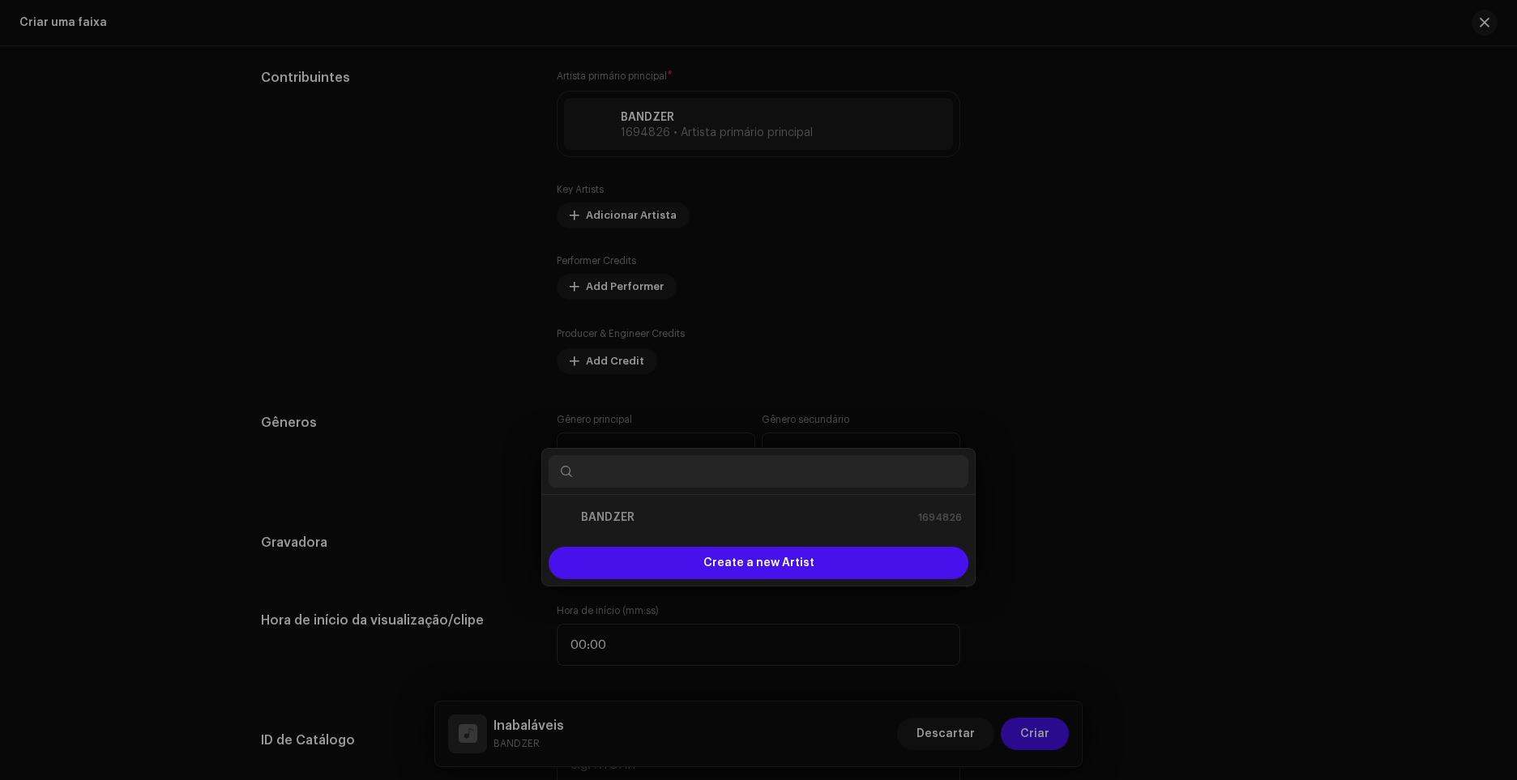
click at [1155, 228] on div "Add Key Artist Posição * Primary Artist Nome * Selecionar Artista Cancelar Adic…" at bounding box center [758, 390] width 1517 height 780
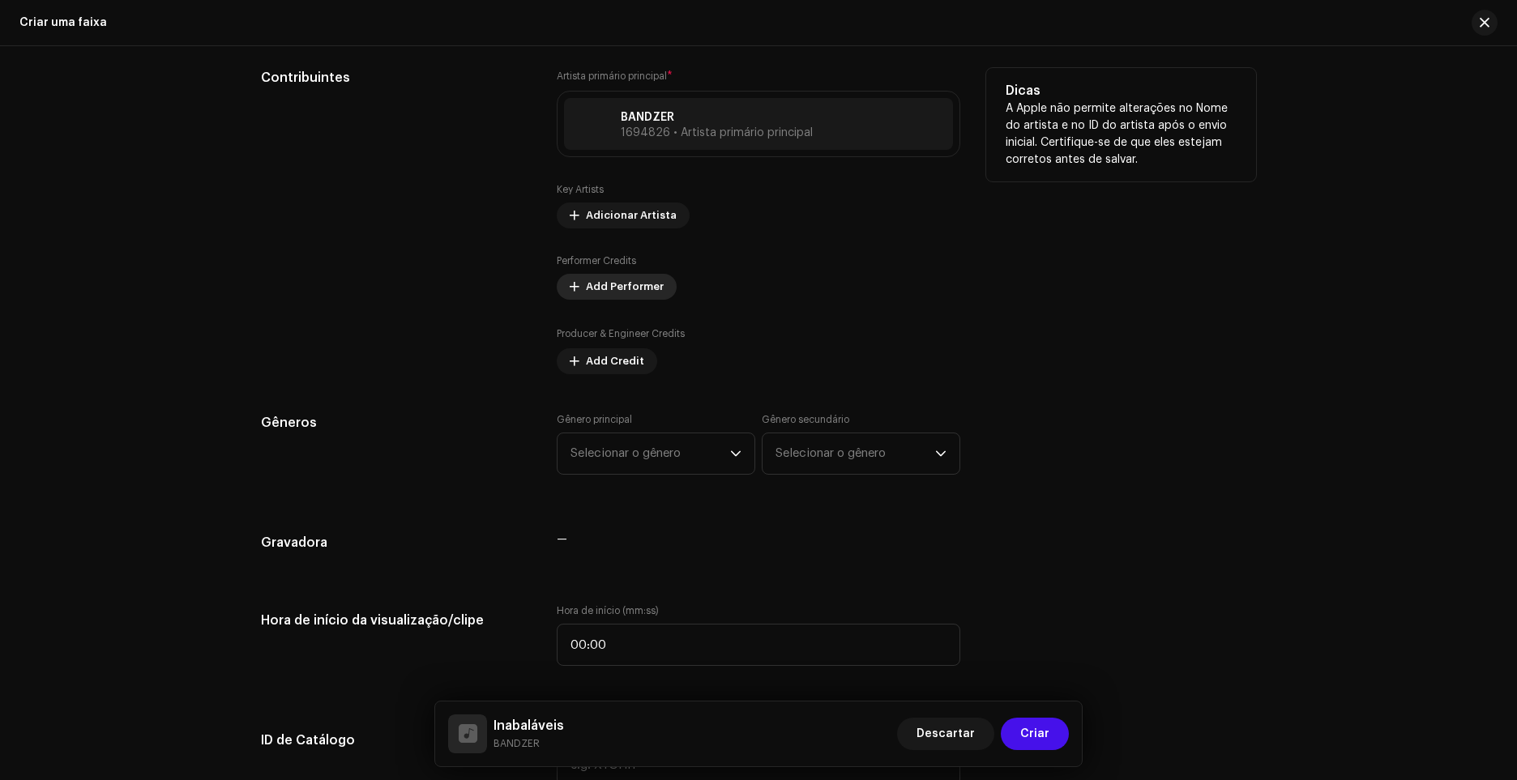
click at [621, 284] on span "Add Performer" at bounding box center [625, 287] width 78 height 32
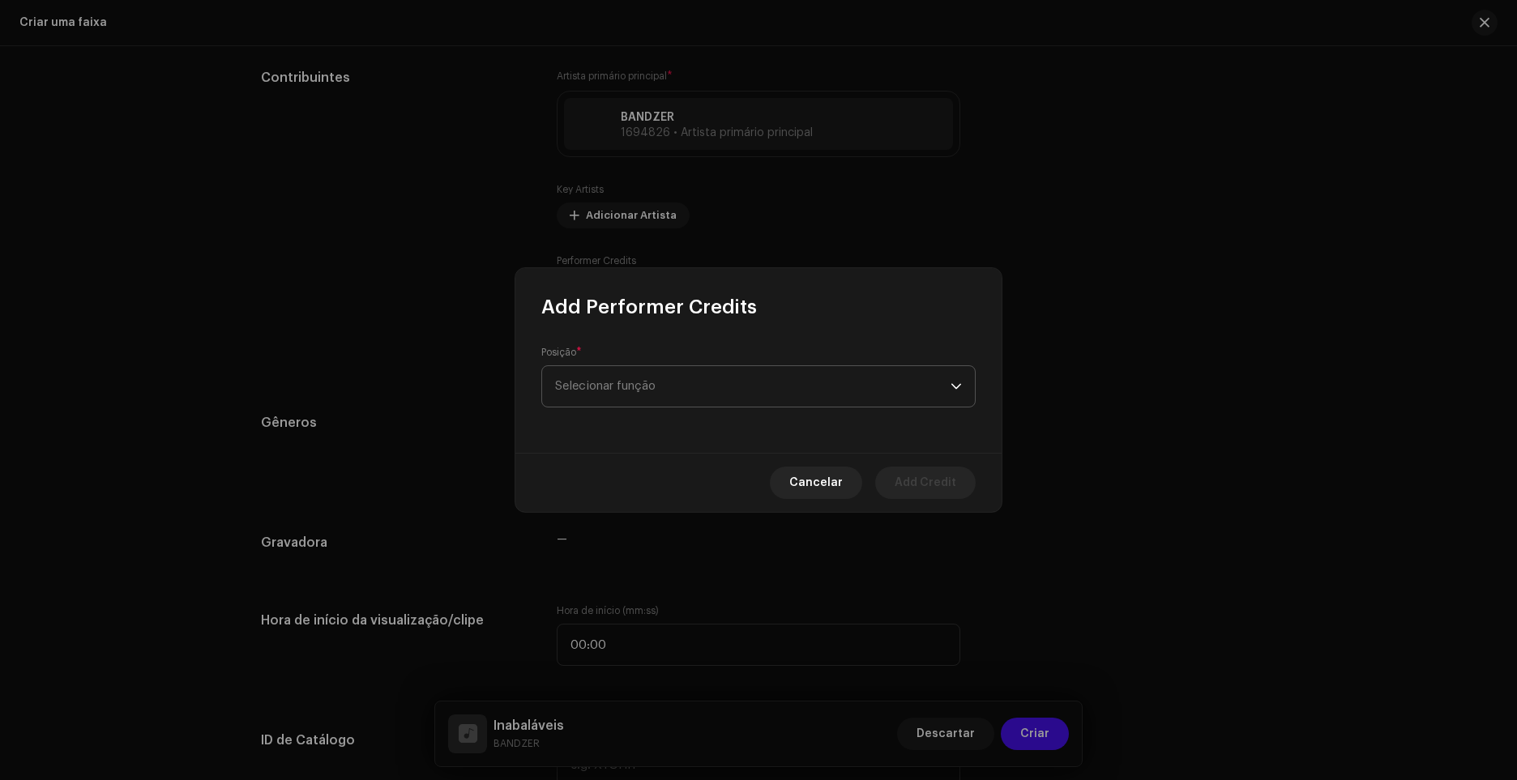
click at [631, 379] on span "Selecionar função" at bounding box center [752, 386] width 395 height 41
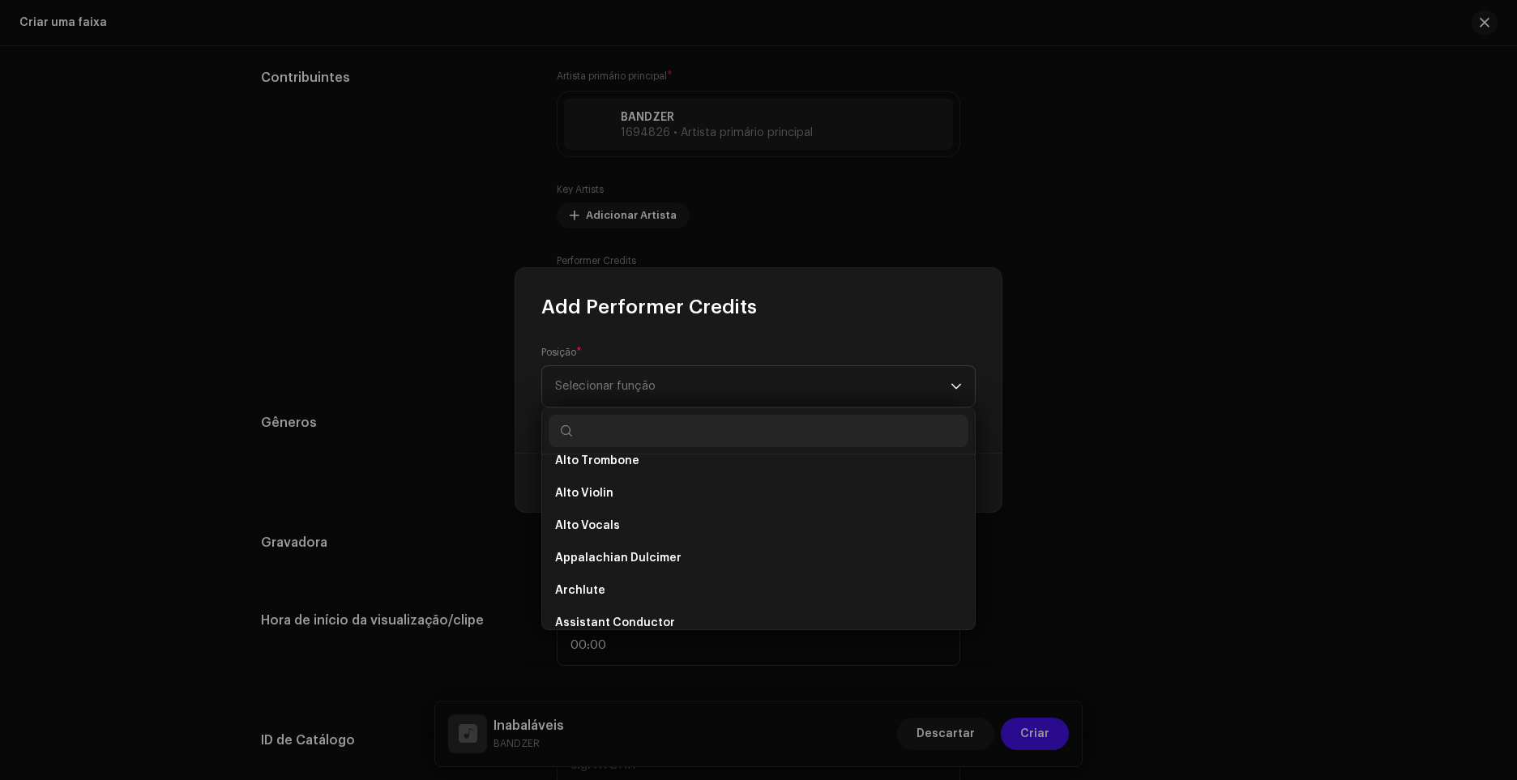
scroll to position [395, 0]
click at [998, 395] on div "Posição * Selecionar função" at bounding box center [758, 386] width 486 height 133
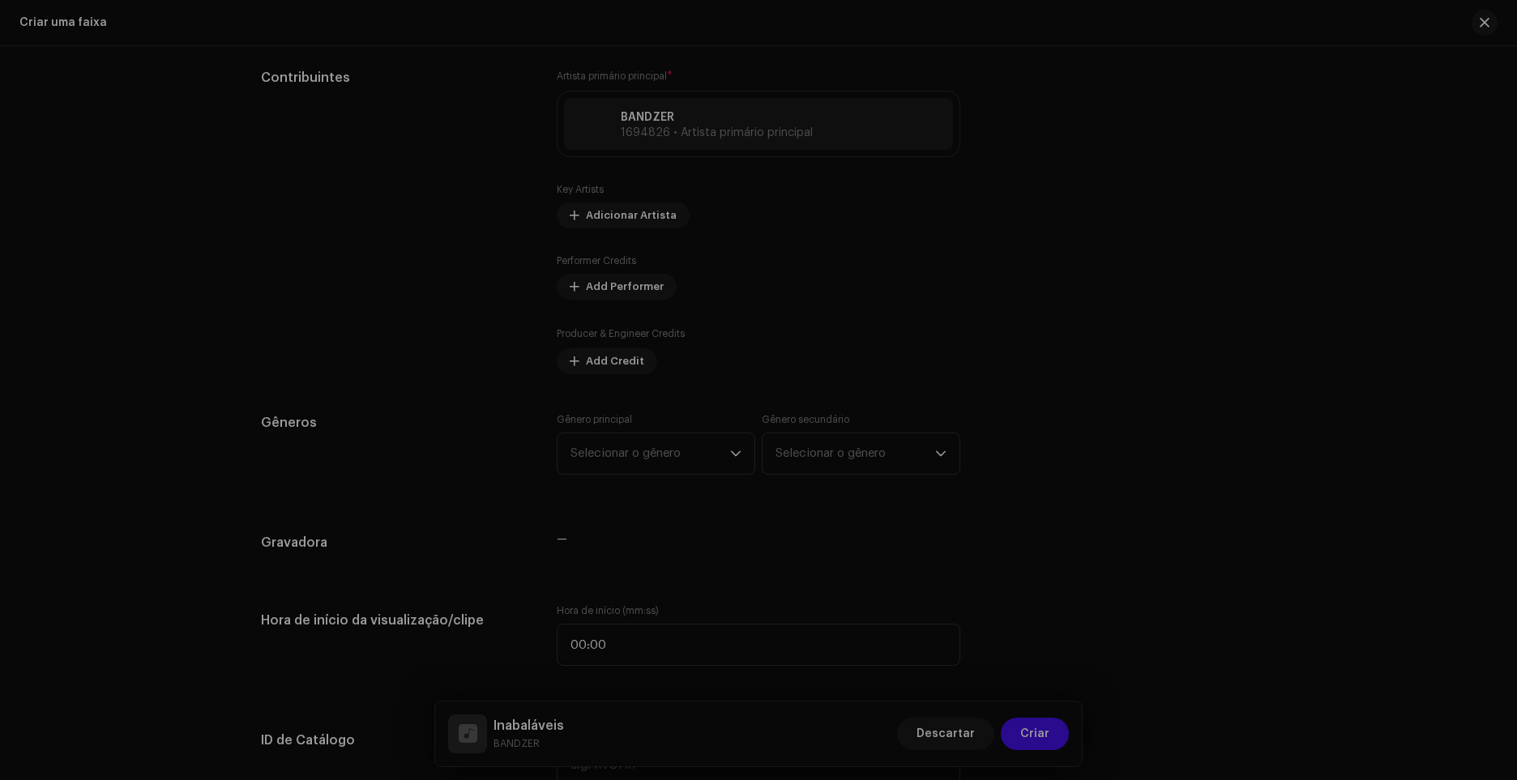
click at [933, 192] on div "Add Performer Credits Posição * Selecionar função This field is required. Cance…" at bounding box center [758, 390] width 1517 height 780
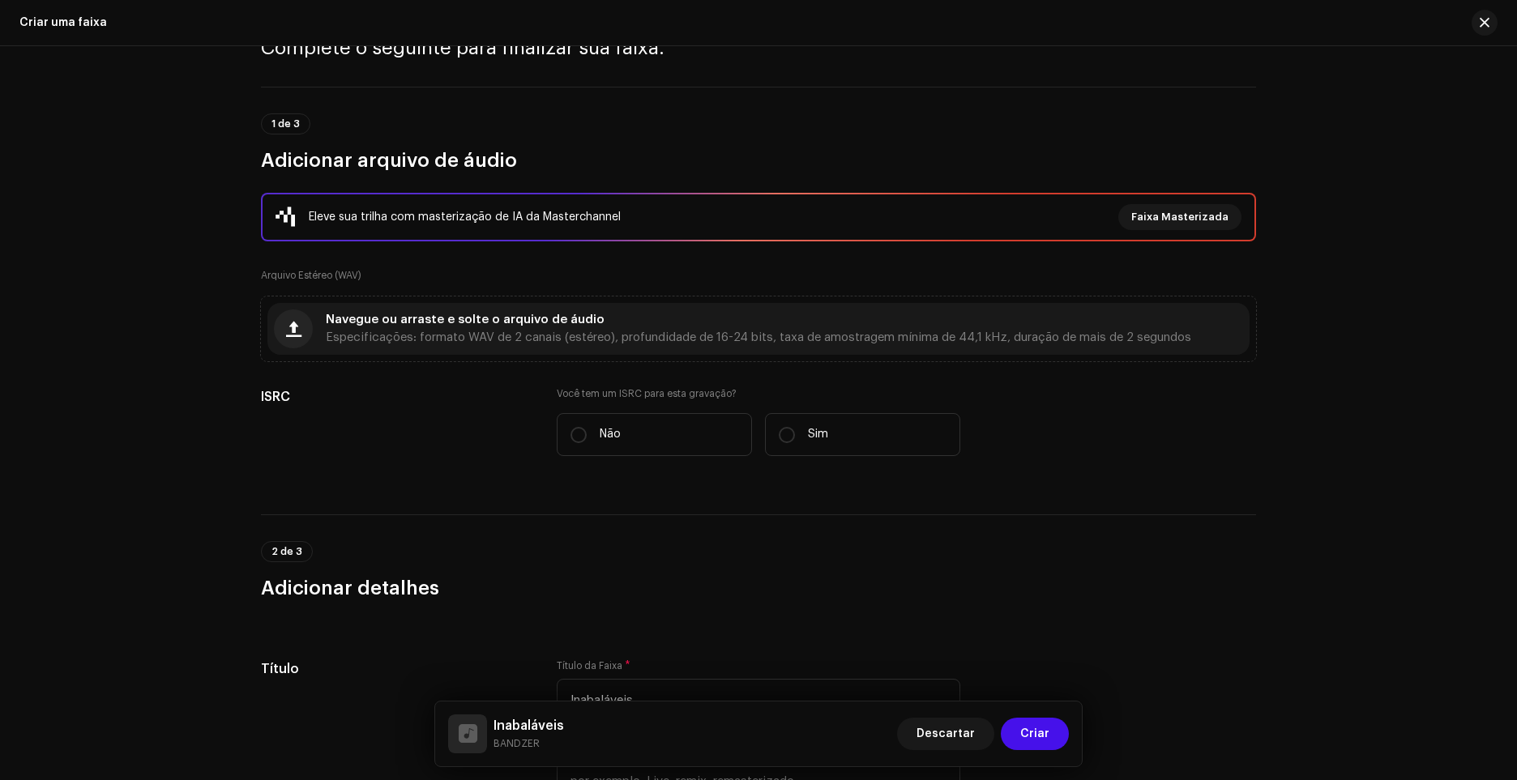
scroll to position [0, 0]
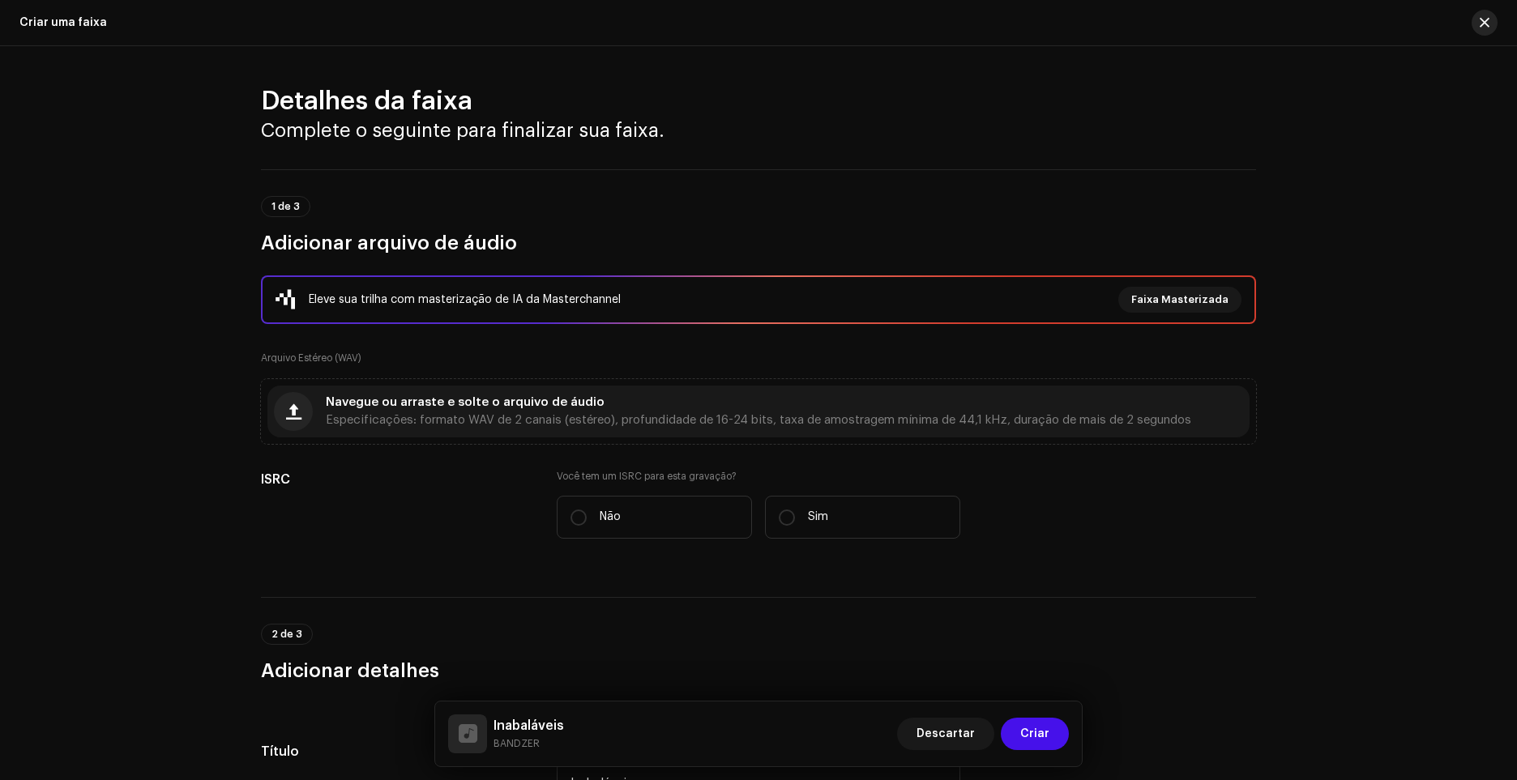
click at [1480, 19] on span "button" at bounding box center [1484, 22] width 10 height 13
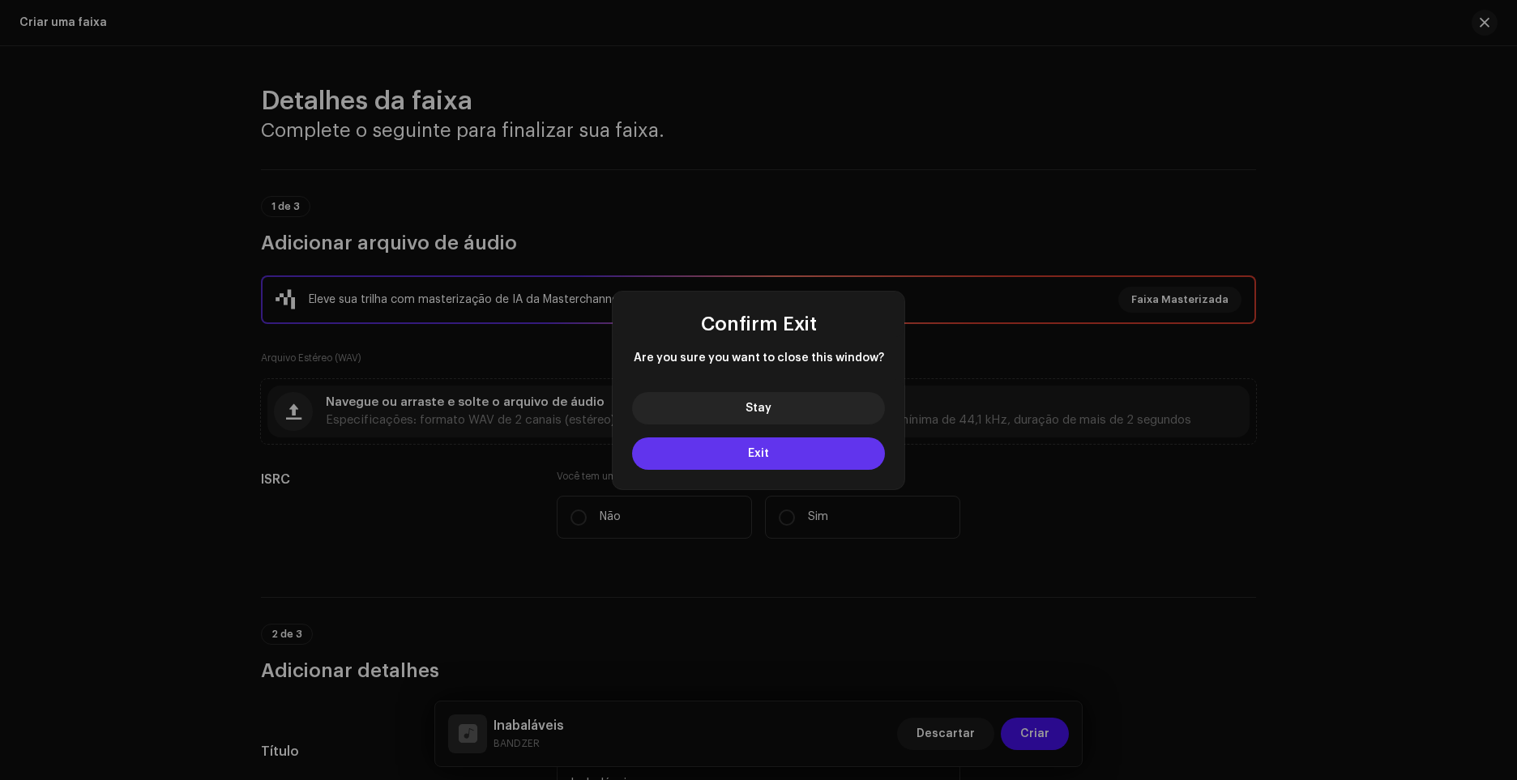
click at [725, 459] on button "Exit" at bounding box center [758, 453] width 253 height 32
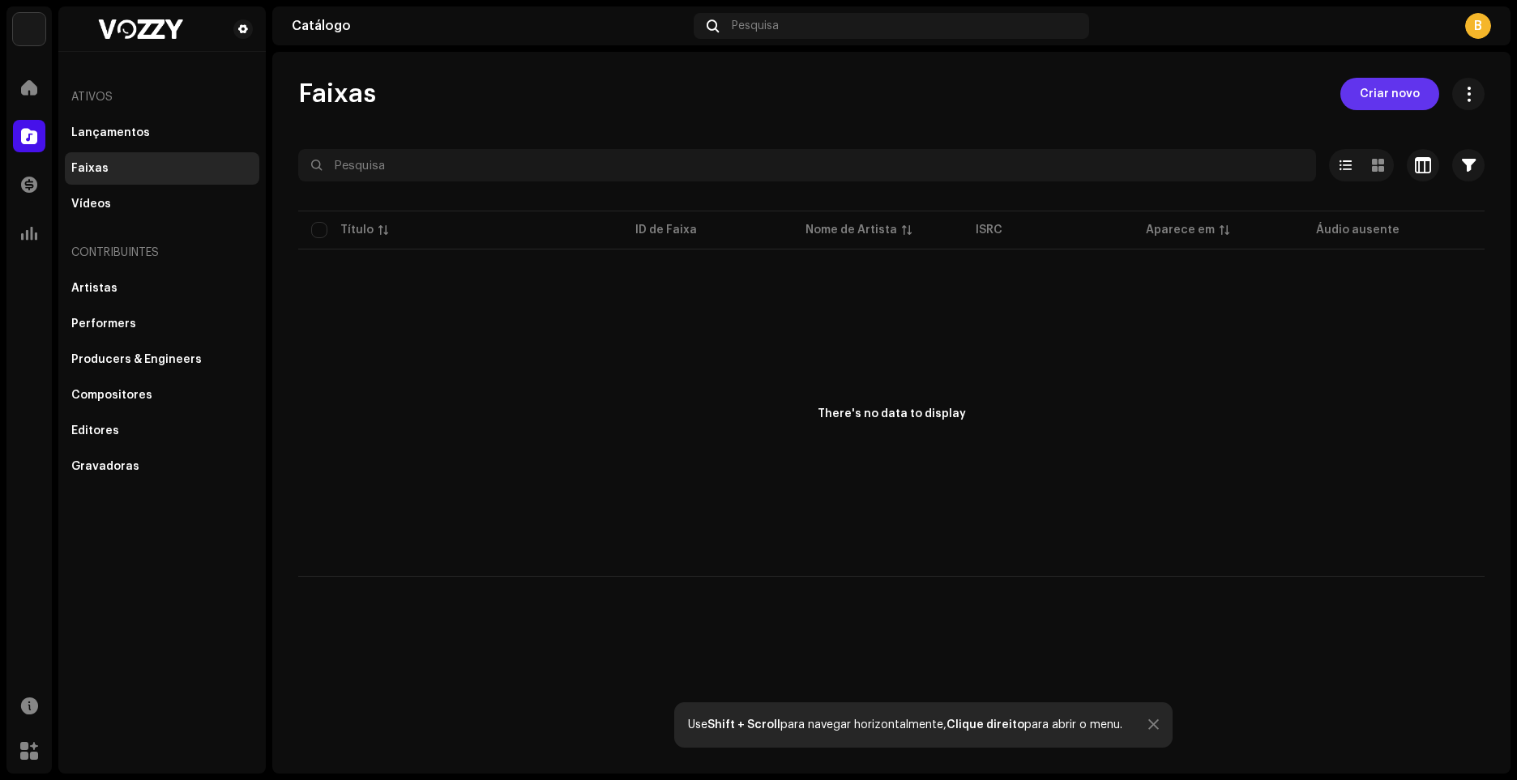
click at [1379, 97] on span "Criar novo" at bounding box center [1389, 94] width 60 height 32
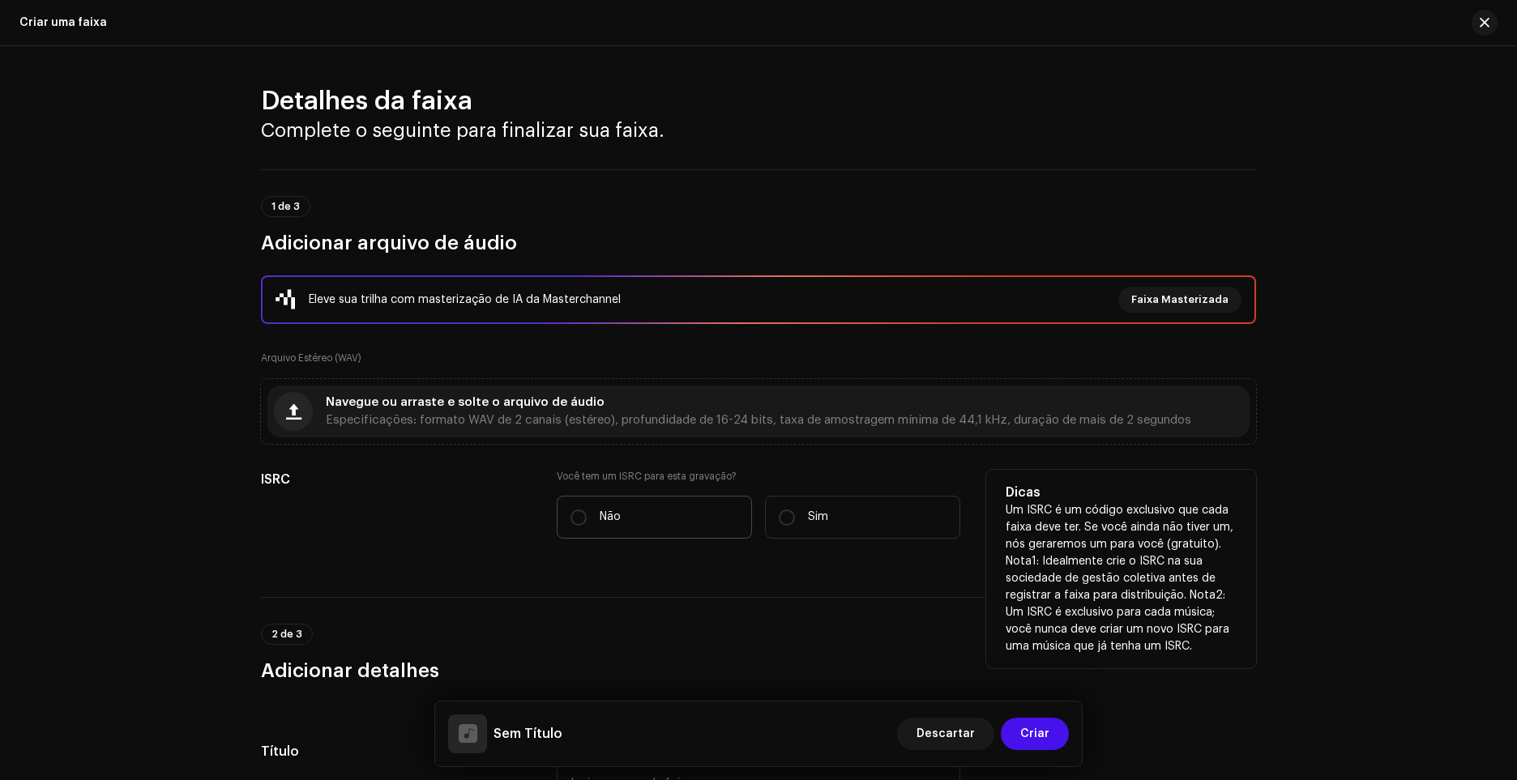
click at [629, 507] on label "Não" at bounding box center [654, 517] width 195 height 43
click at [587, 510] on input "Não" at bounding box center [578, 518] width 16 height 16
radio input "true"
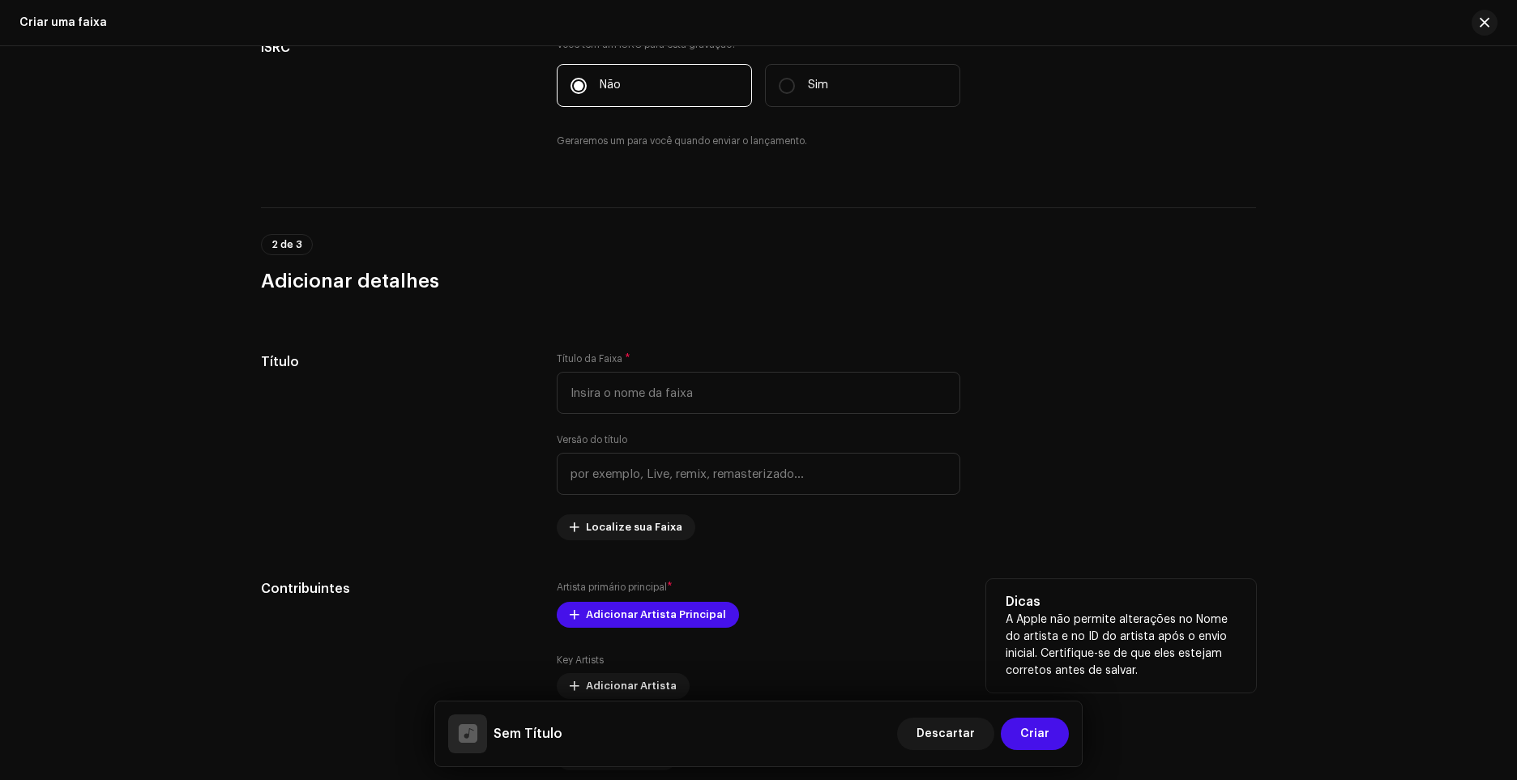
scroll to position [567, 0]
